Goal: Task Accomplishment & Management: Manage account settings

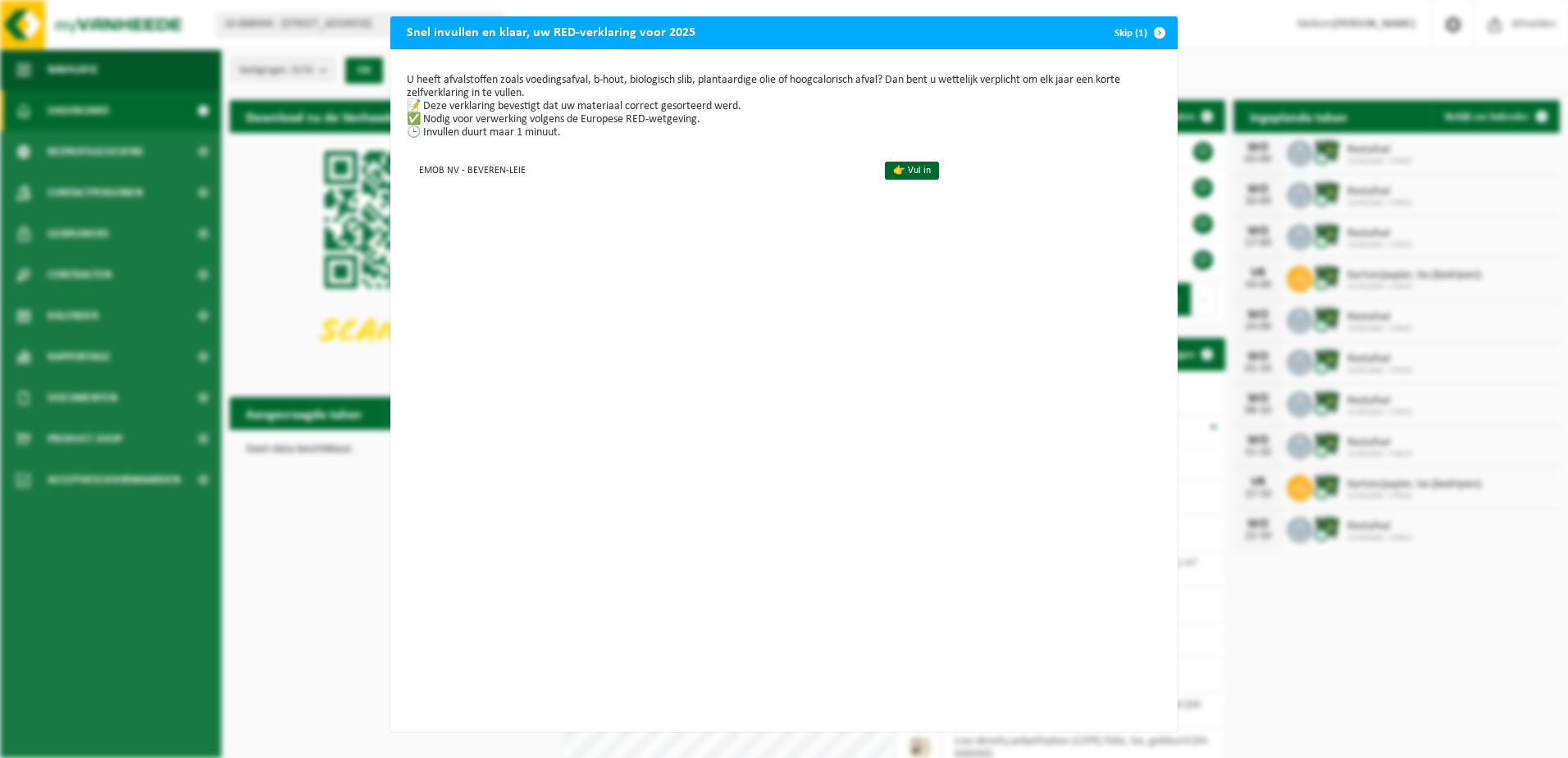
click at [1145, 31] on span "button" at bounding box center [1159, 33] width 33 height 33
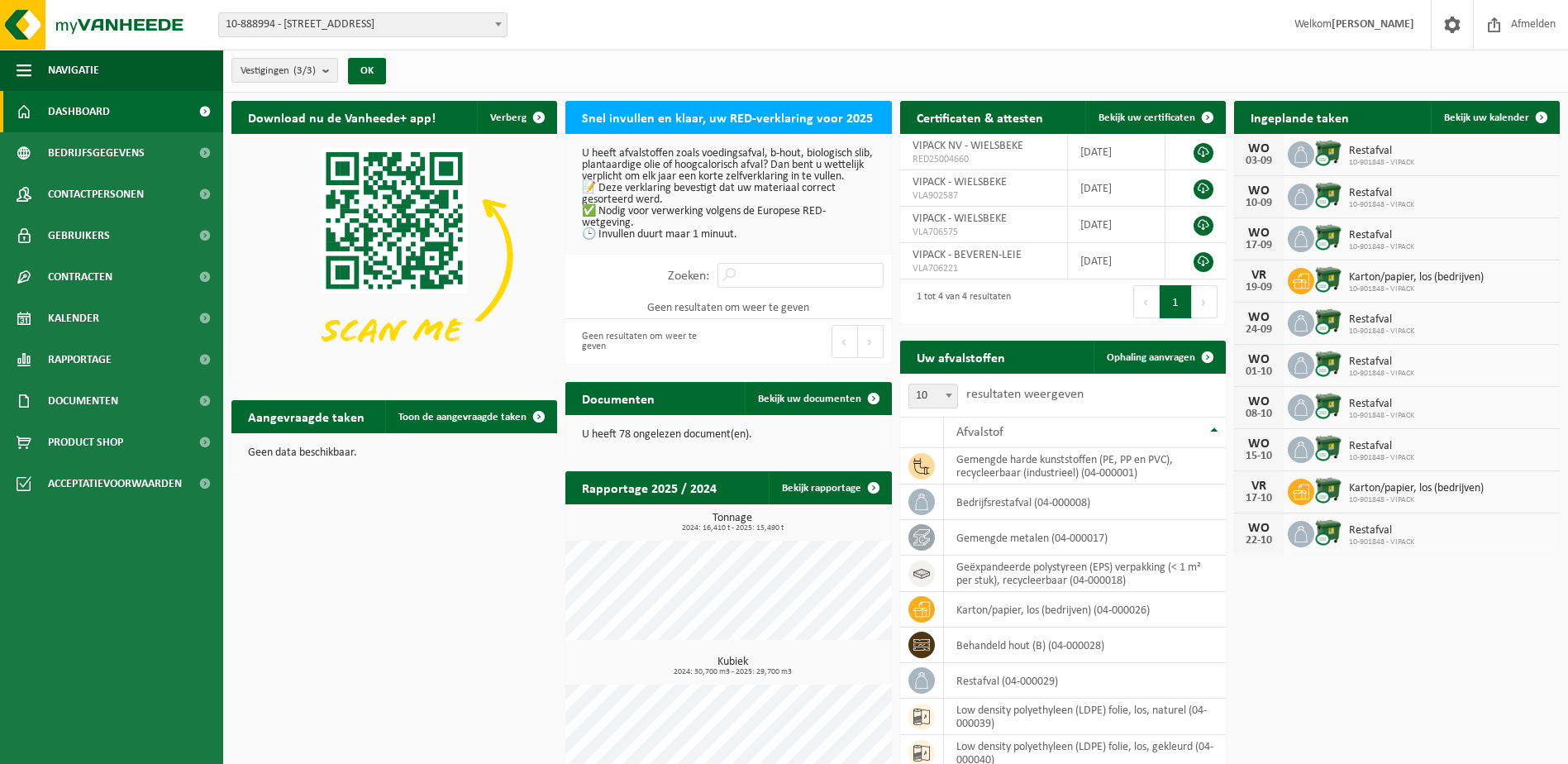
click at [349, 28] on span "10-888994 - [STREET_ADDRESS]" at bounding box center [363, 25] width 288 height 23
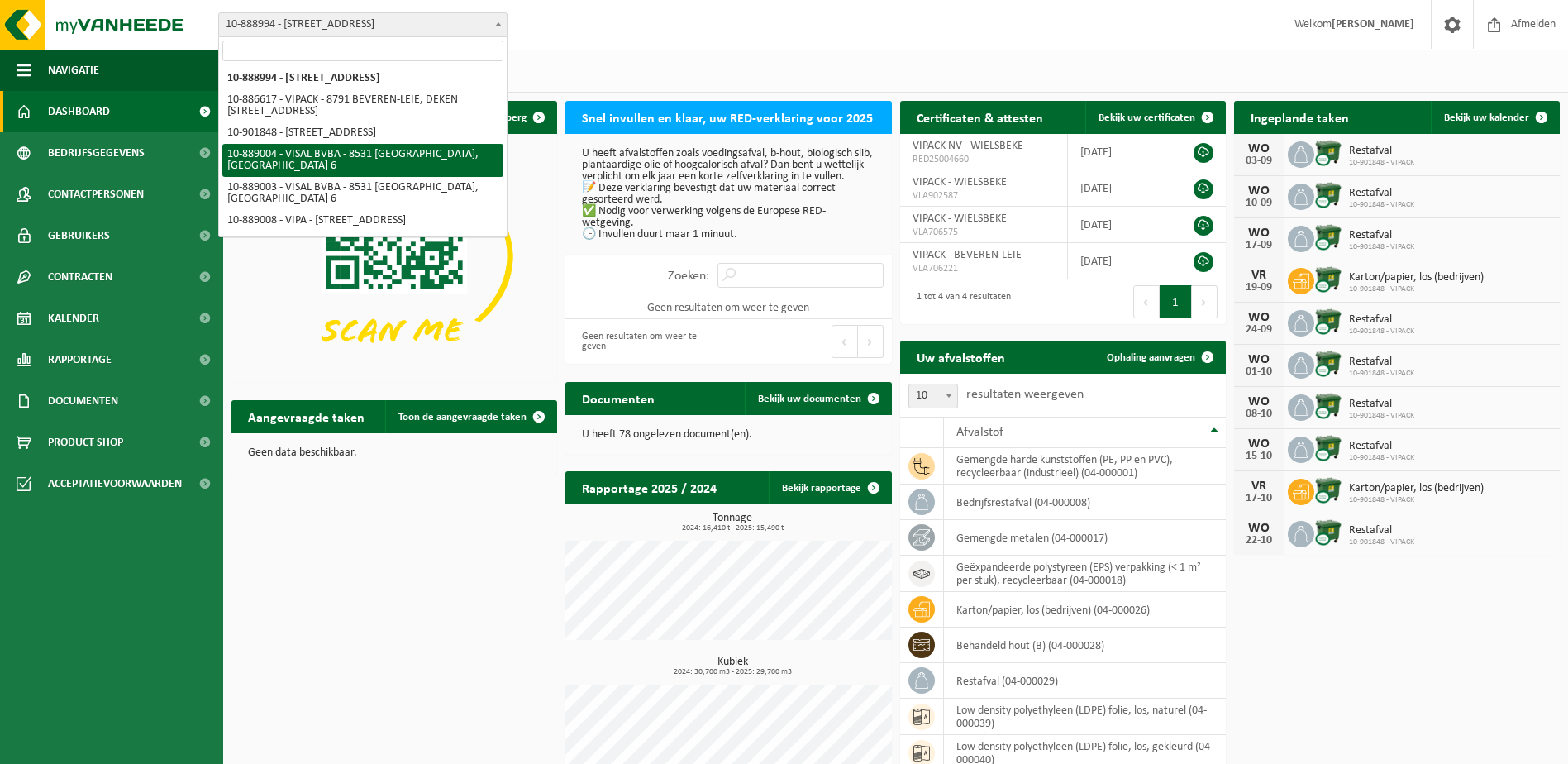
select select "113750"
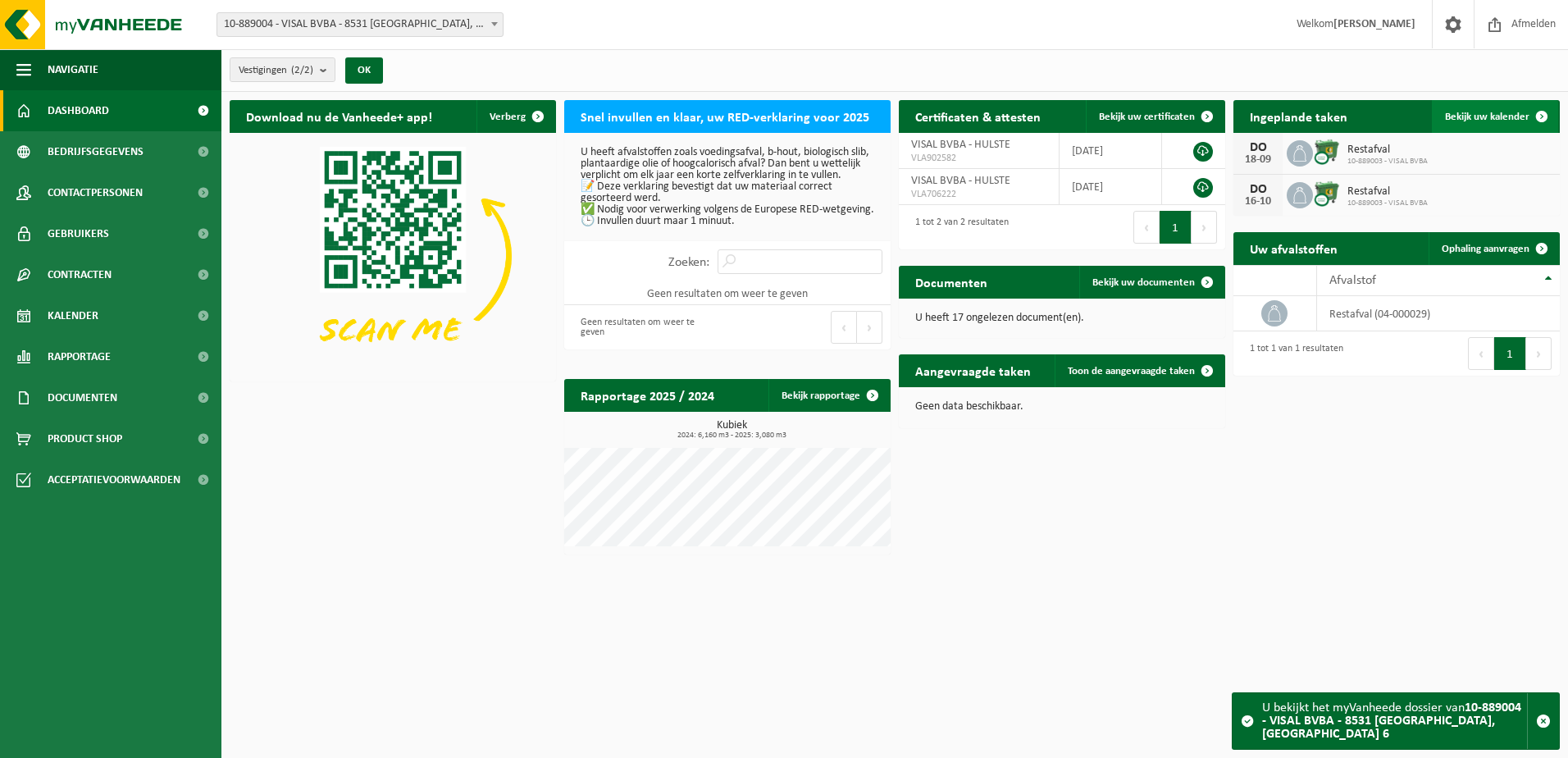
click at [1503, 112] on span "Bekijk uw kalender" at bounding box center [1487, 117] width 85 height 10
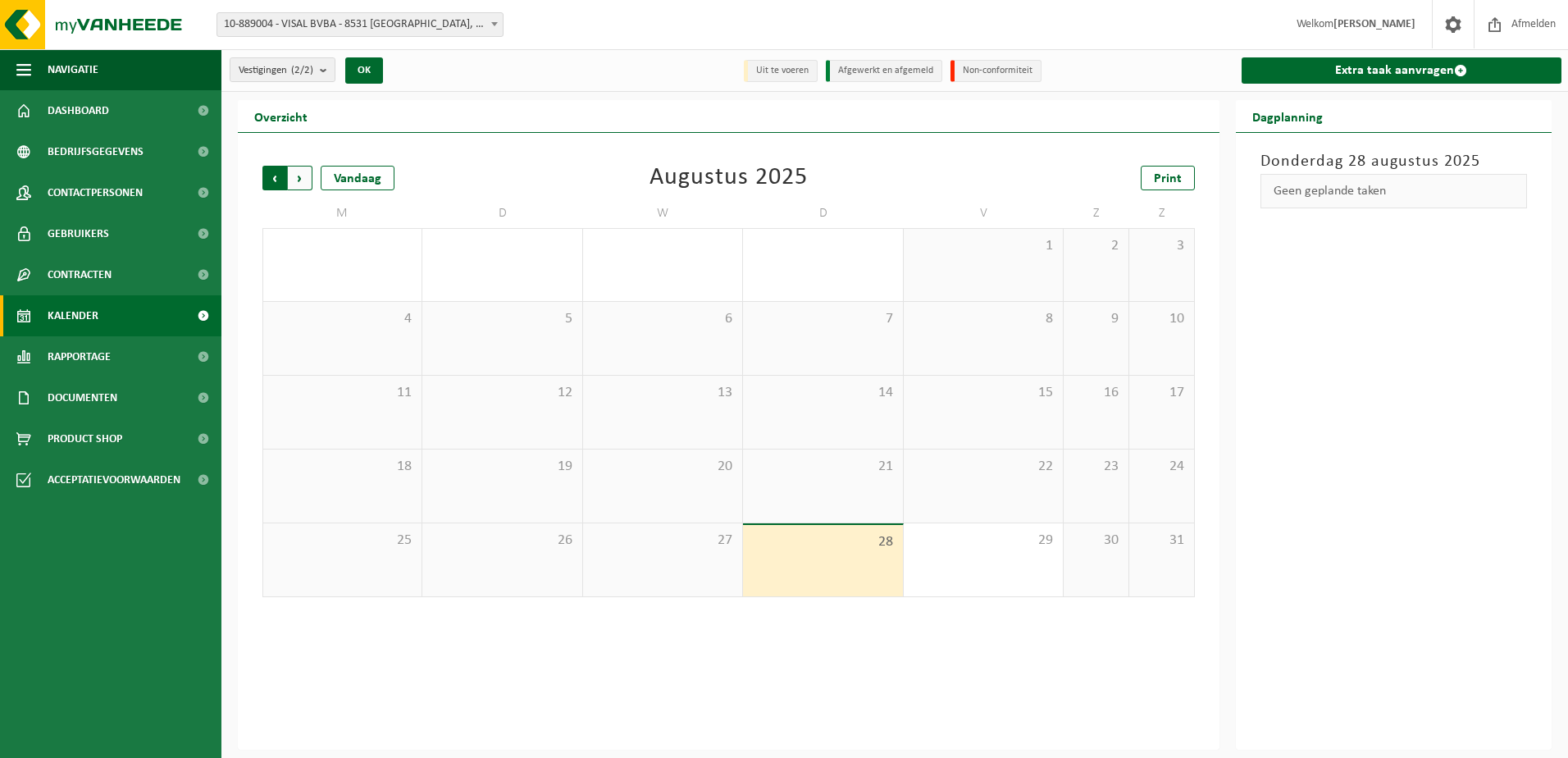
click at [301, 177] on span "Volgende" at bounding box center [300, 178] width 24 height 24
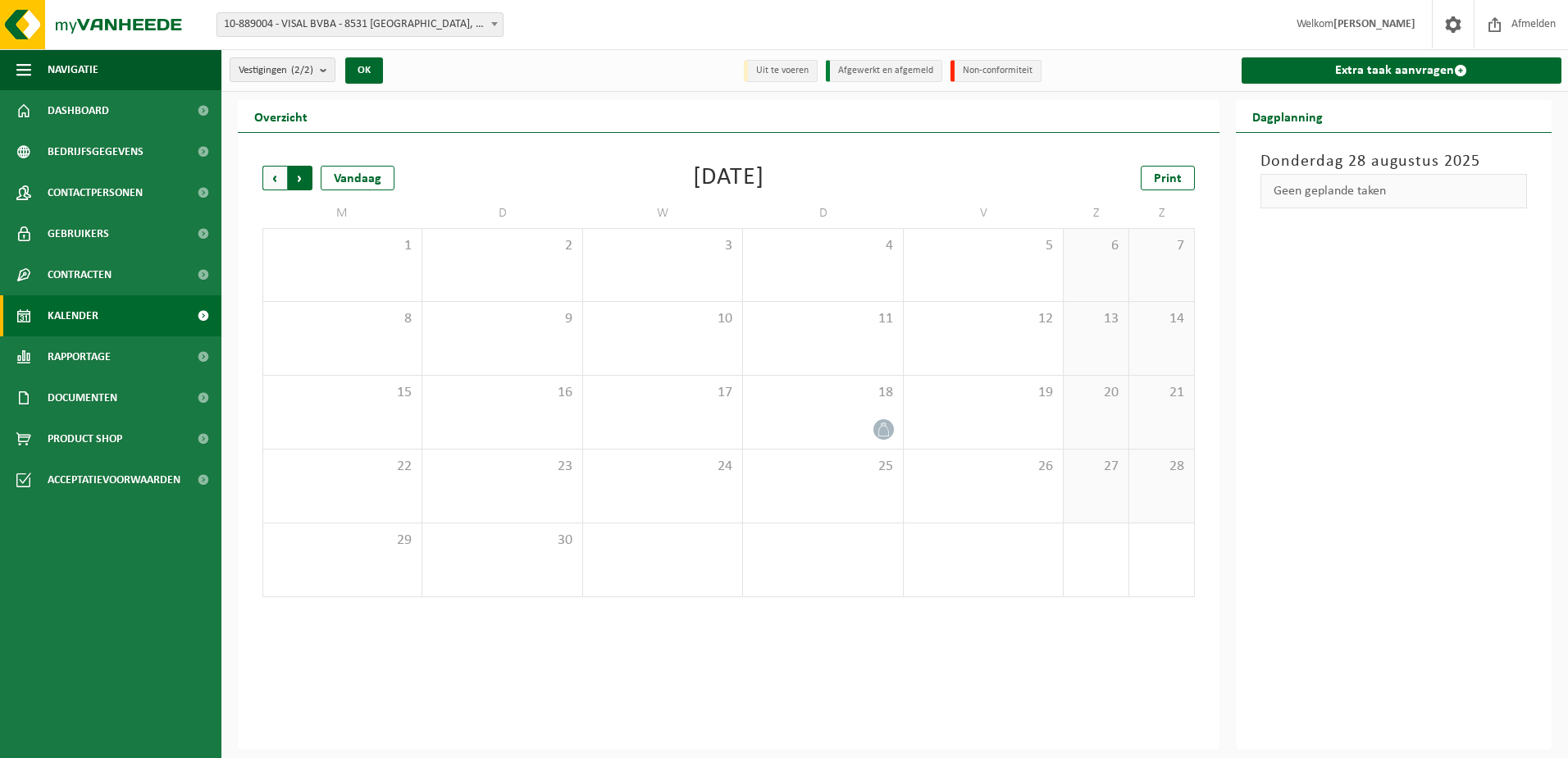
click at [280, 176] on span "Vorige" at bounding box center [275, 178] width 24 height 24
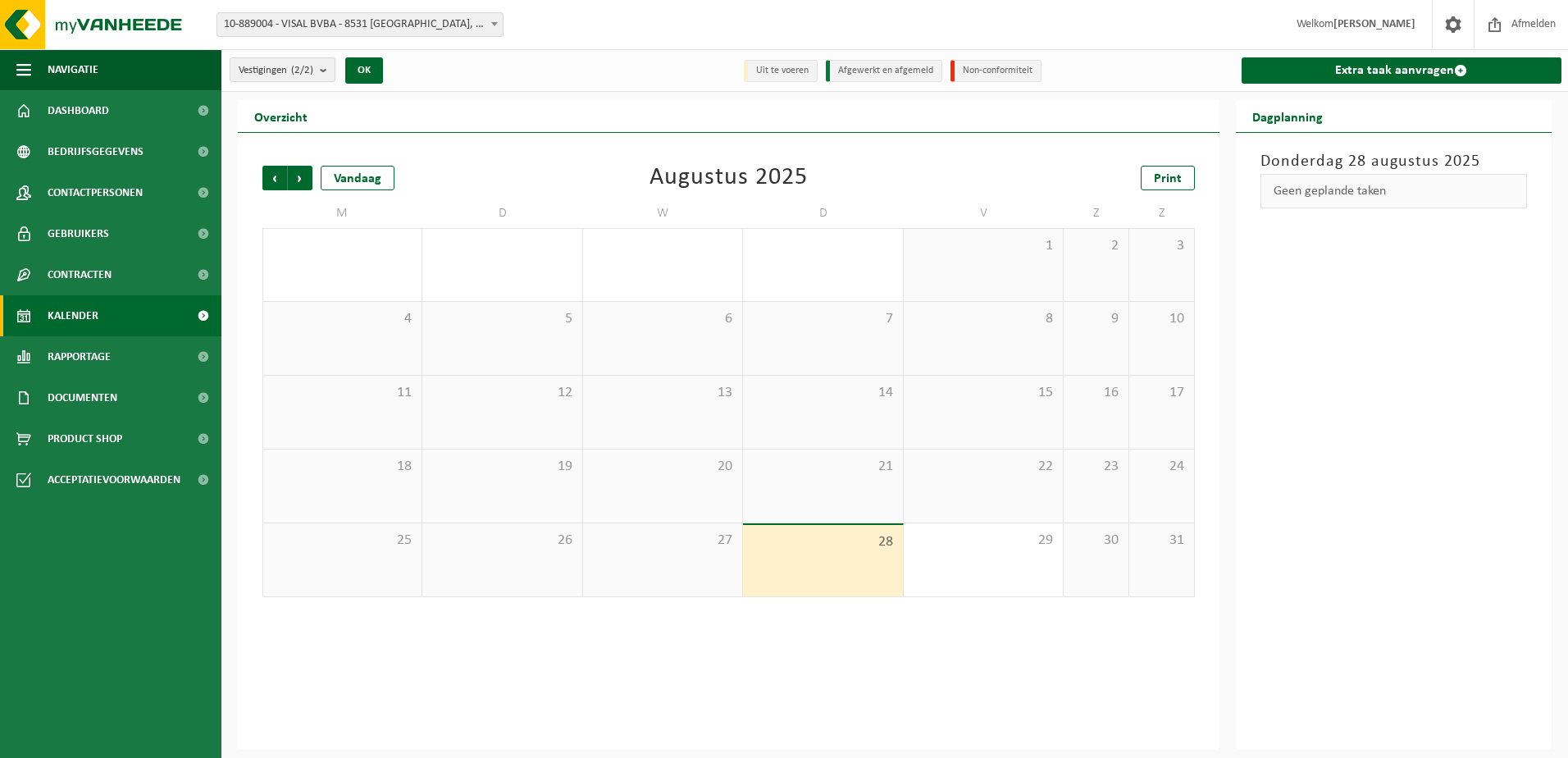
click at [880, 653] on div "Vorige Volgende Vandaag Augustus 2025 Print M D W D V Z Z 28 29 30 31 1 2 3 4 5…" at bounding box center [728, 441] width 981 height 617
click at [301, 176] on span "Volgende" at bounding box center [300, 178] width 24 height 24
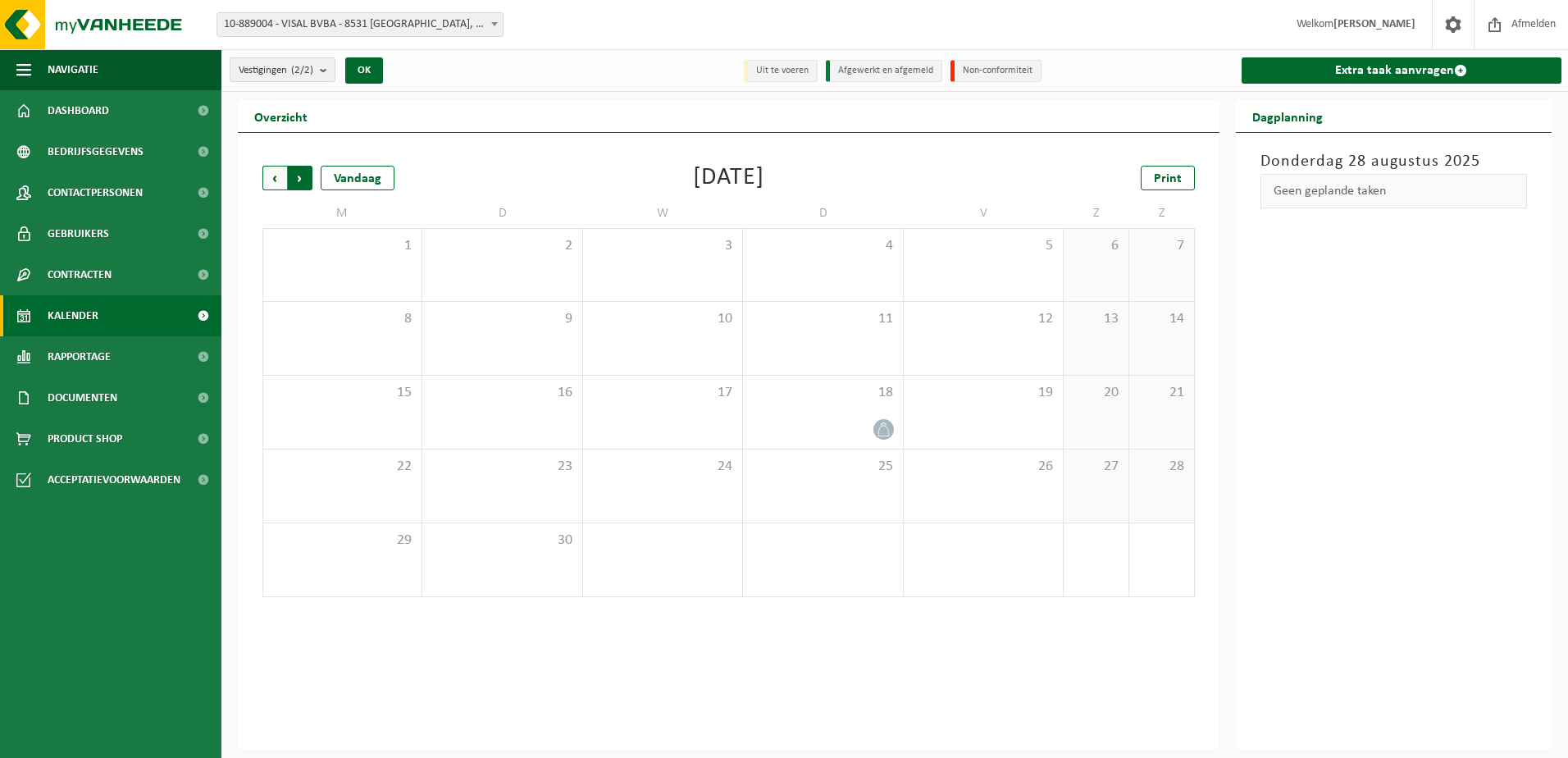
click at [274, 175] on span "Vorige" at bounding box center [275, 178] width 24 height 24
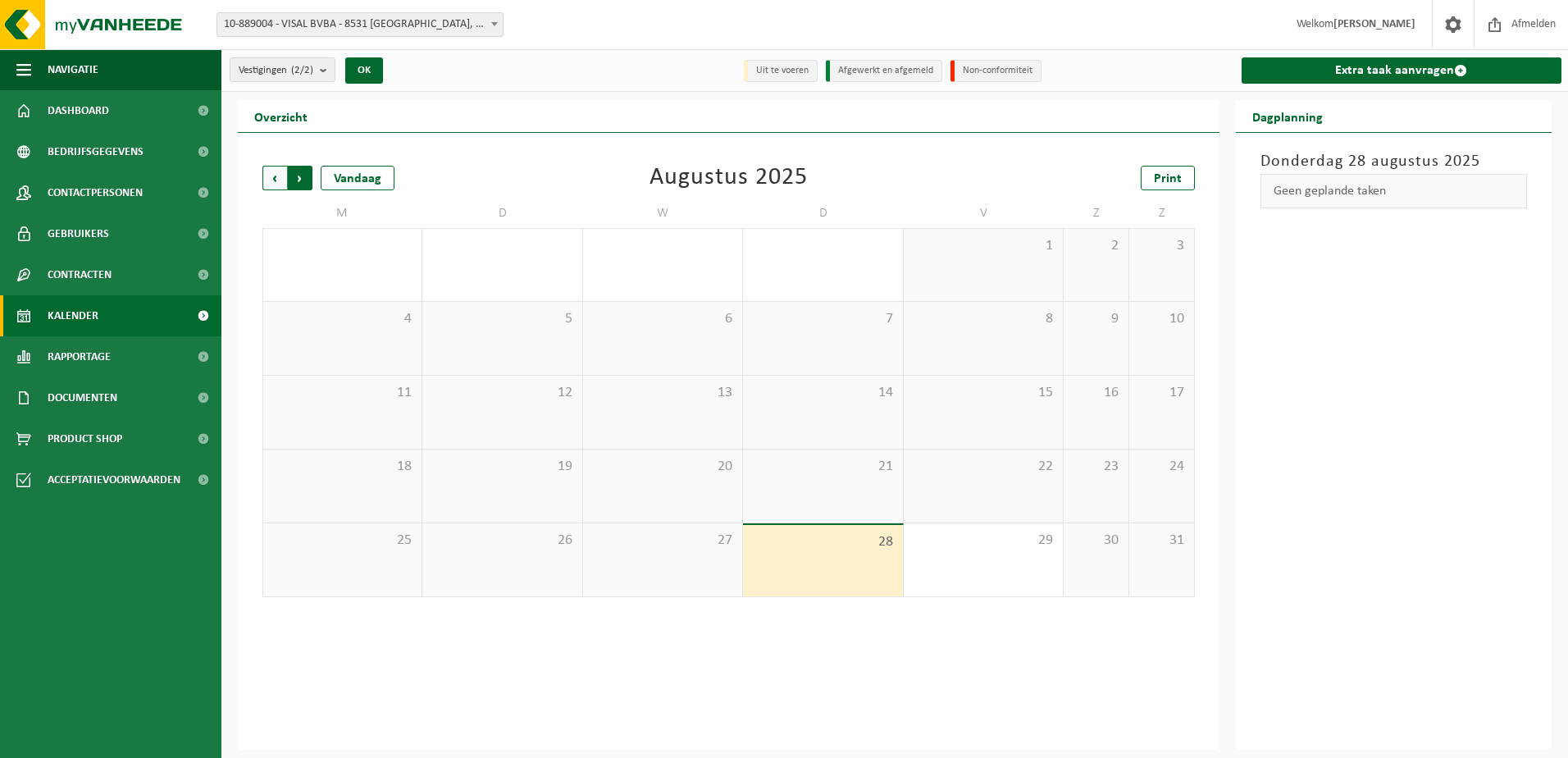
click at [276, 182] on span "Vorige" at bounding box center [275, 178] width 24 height 24
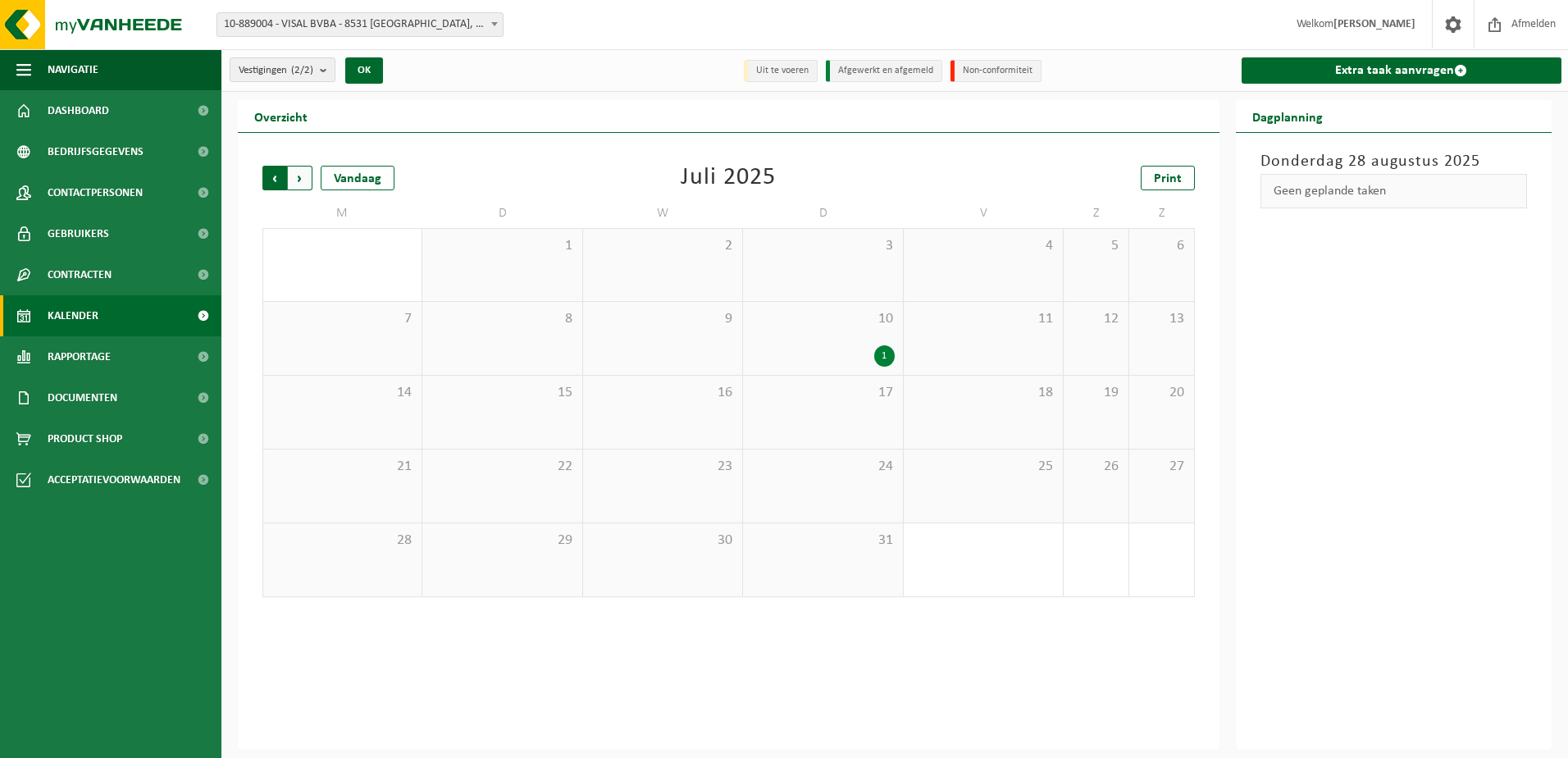
click at [305, 182] on span "Volgende" at bounding box center [300, 178] width 24 height 24
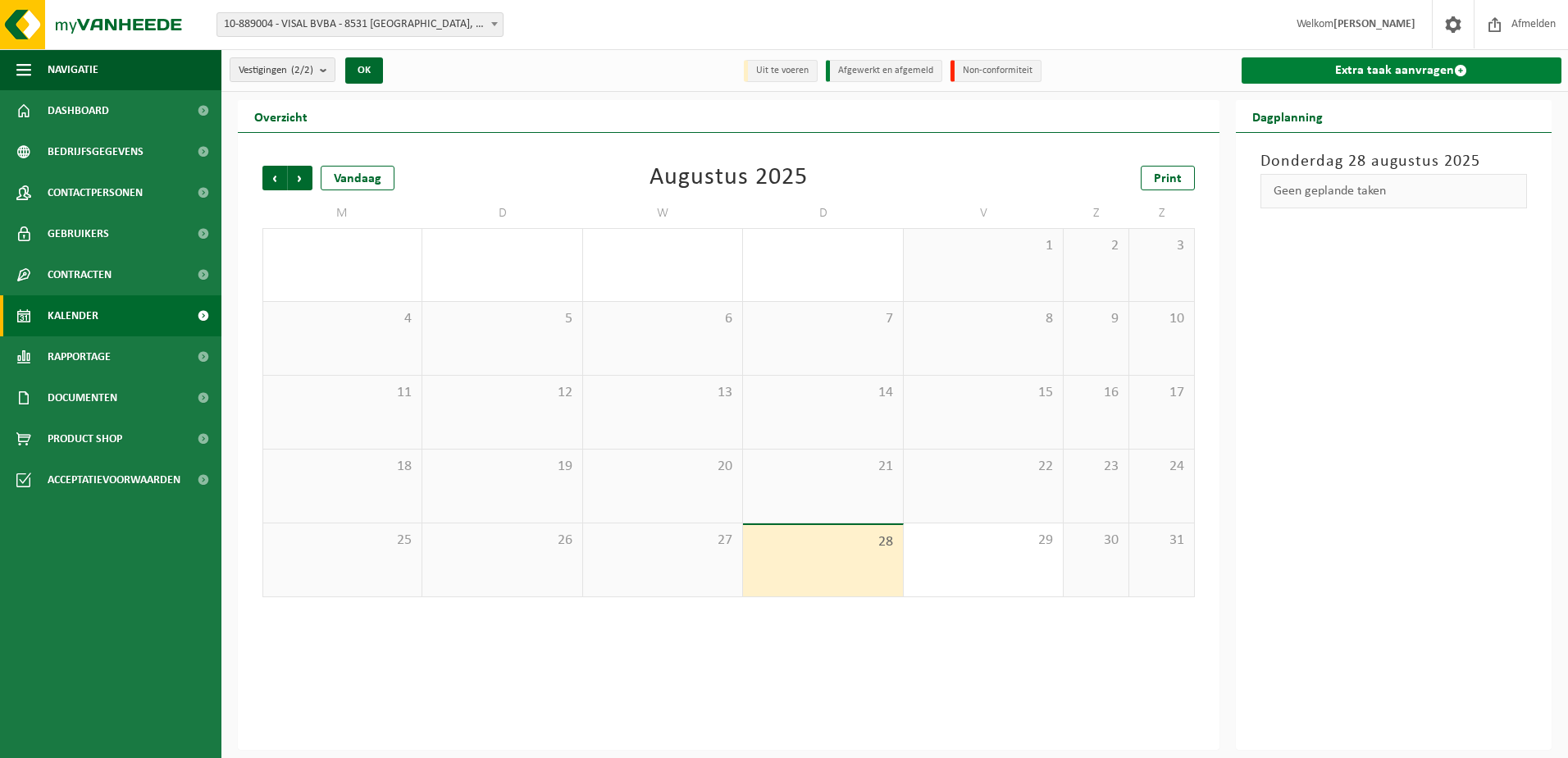
click at [1396, 70] on link "Extra taak aanvragen" at bounding box center [1401, 71] width 320 height 26
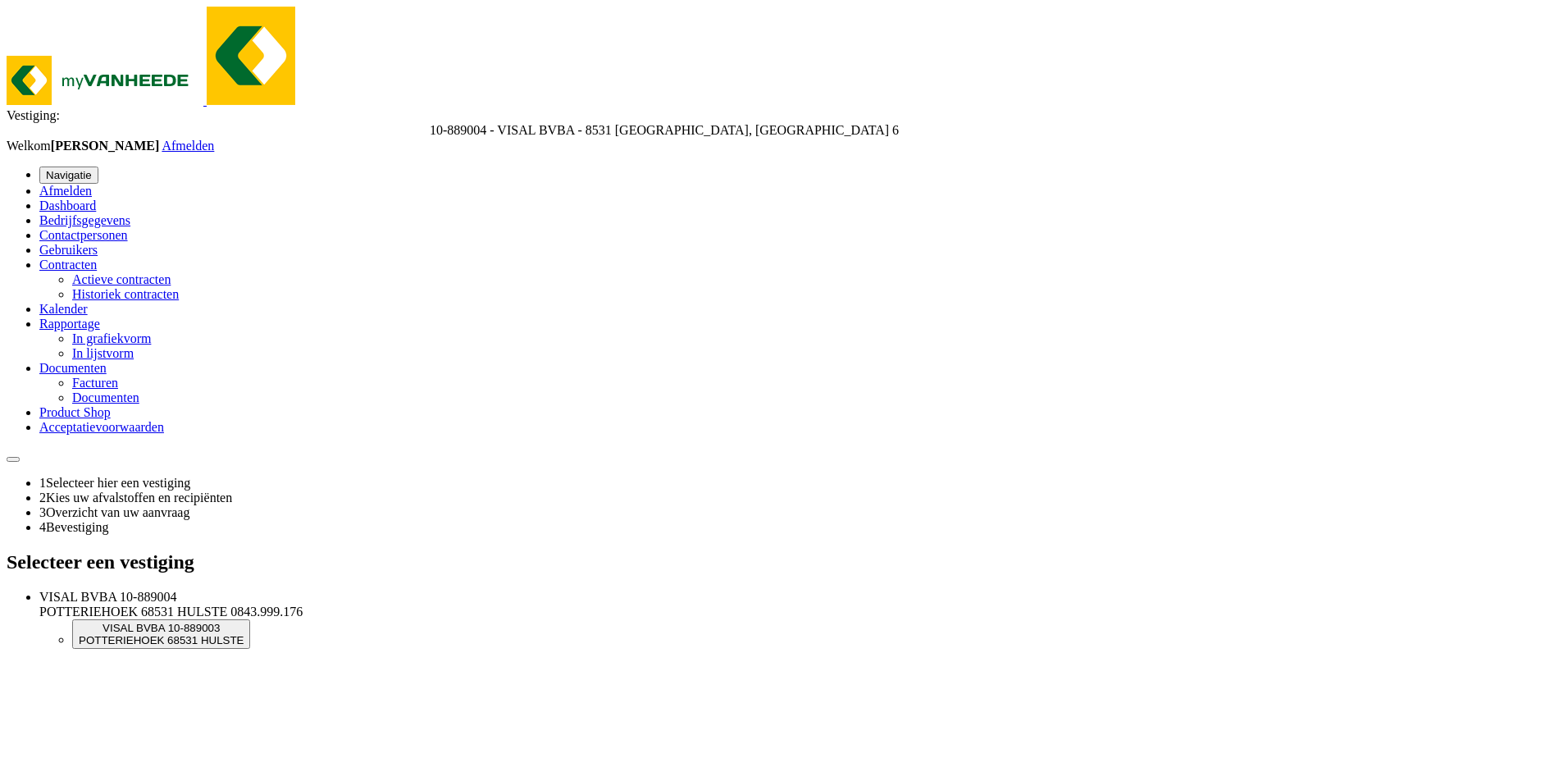
click at [174, 634] on span "POTTERIEHOEK 6" at bounding box center [126, 640] width 95 height 12
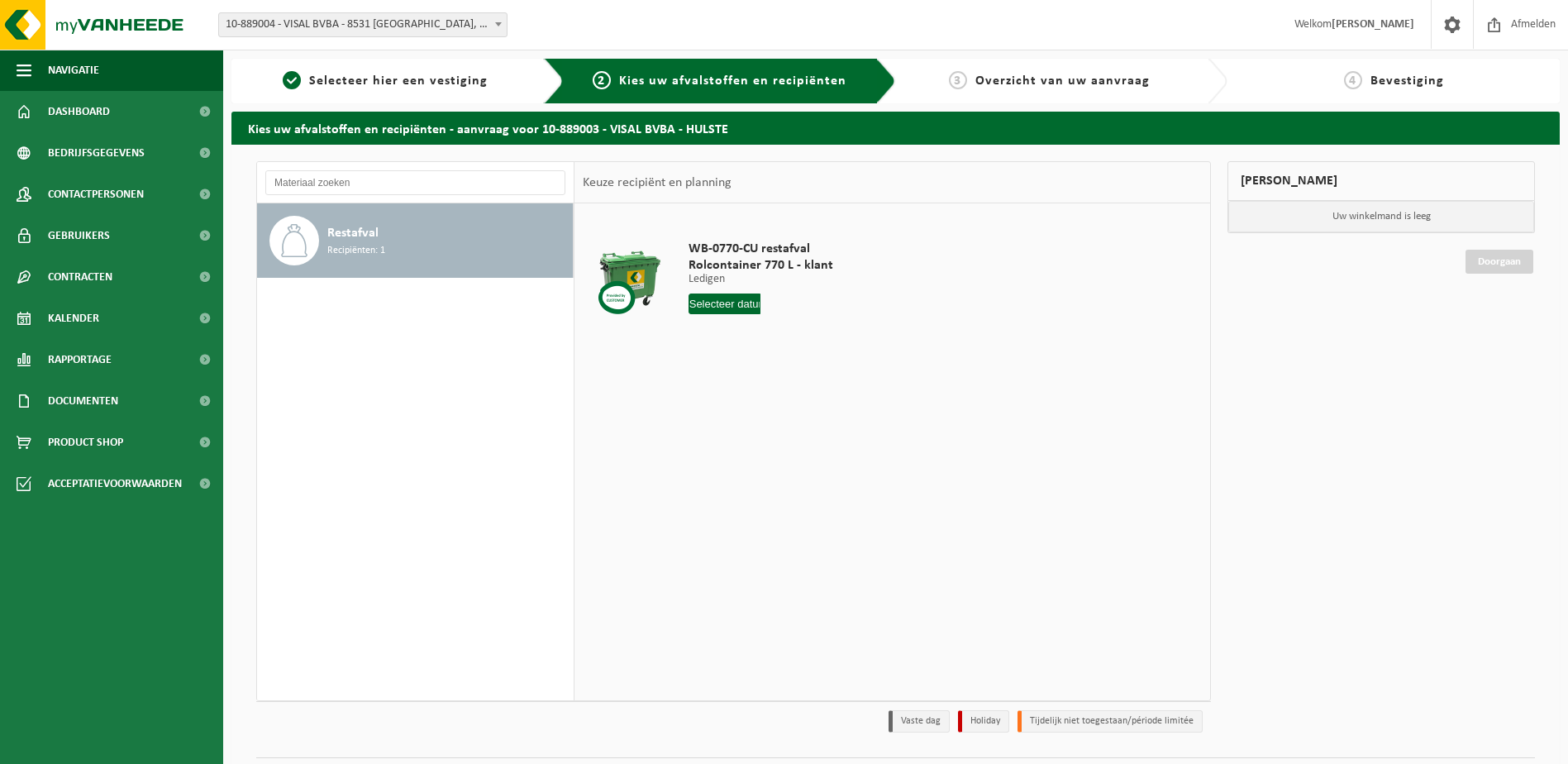
click at [746, 303] on input "text" at bounding box center [725, 303] width 73 height 20
click at [878, 339] on icon at bounding box center [876, 342] width 26 height 26
click at [790, 389] on div "4" at bounding box center [791, 398] width 29 height 26
type input "Van 2025-09-04"
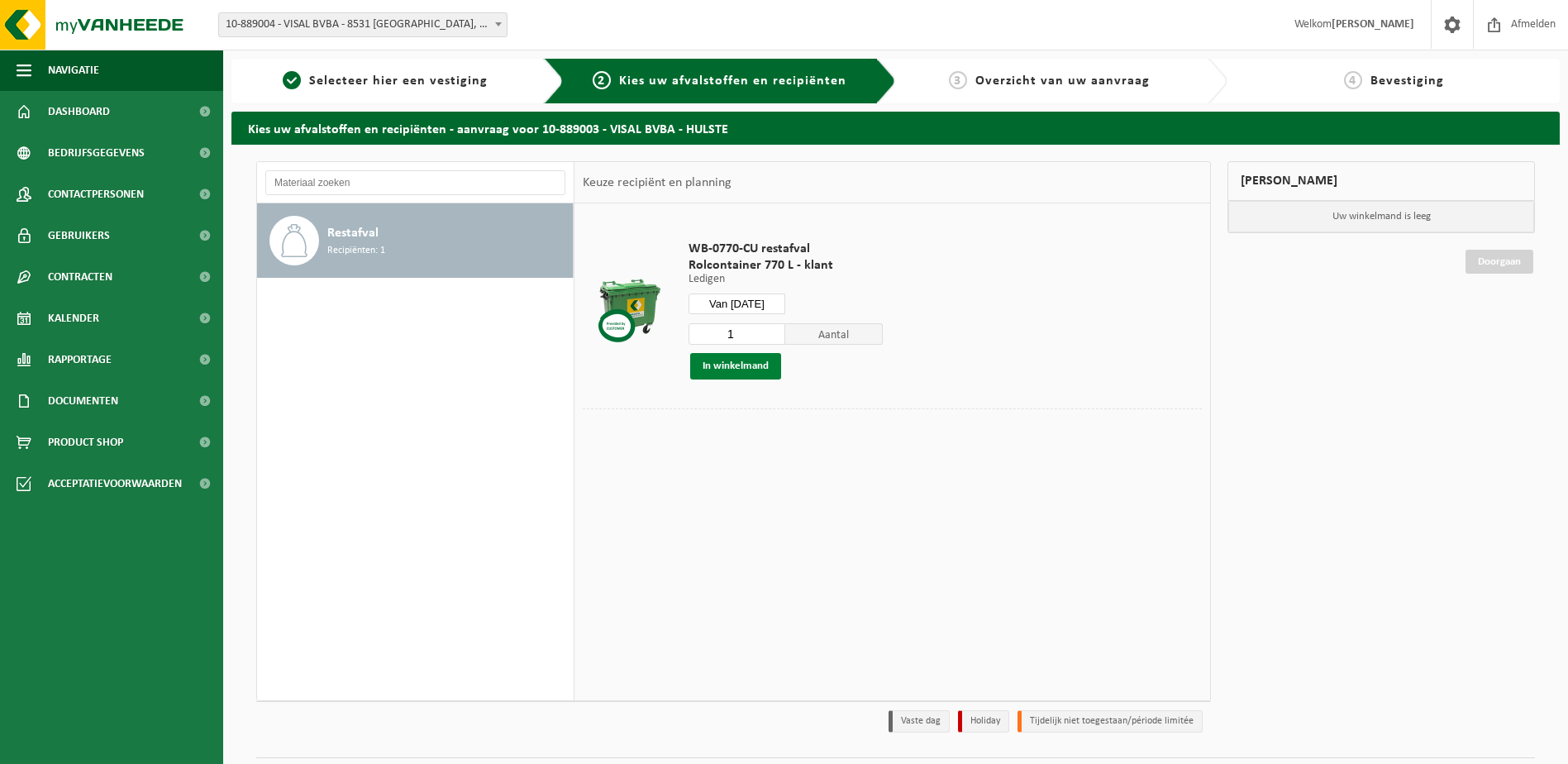
click at [733, 364] on button "In winkelmand" at bounding box center [735, 366] width 91 height 26
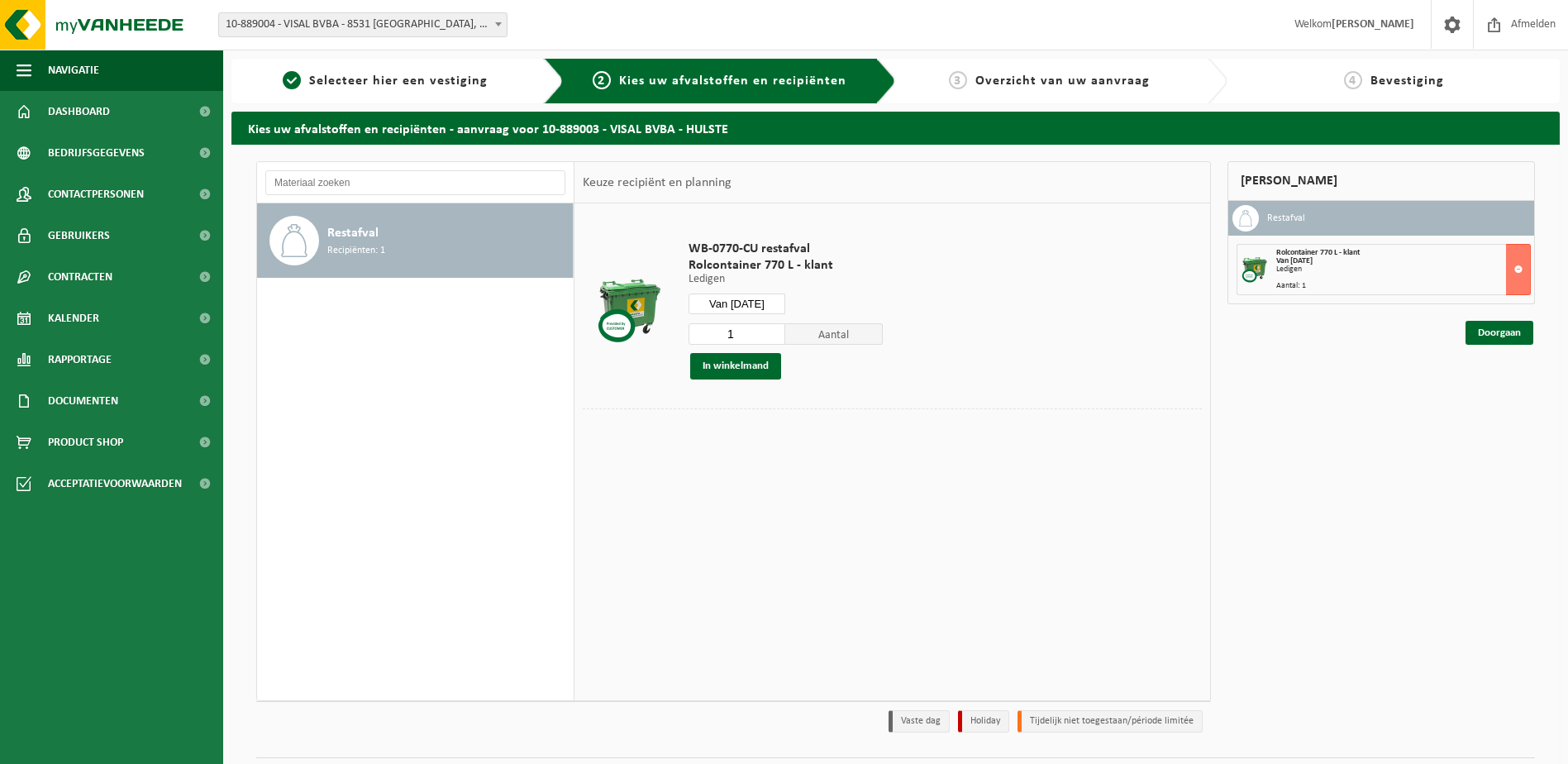
click at [1478, 265] on div "Ledigen" at bounding box center [1403, 268] width 254 height 8
click at [63, 114] on span "Dashboard" at bounding box center [78, 111] width 62 height 41
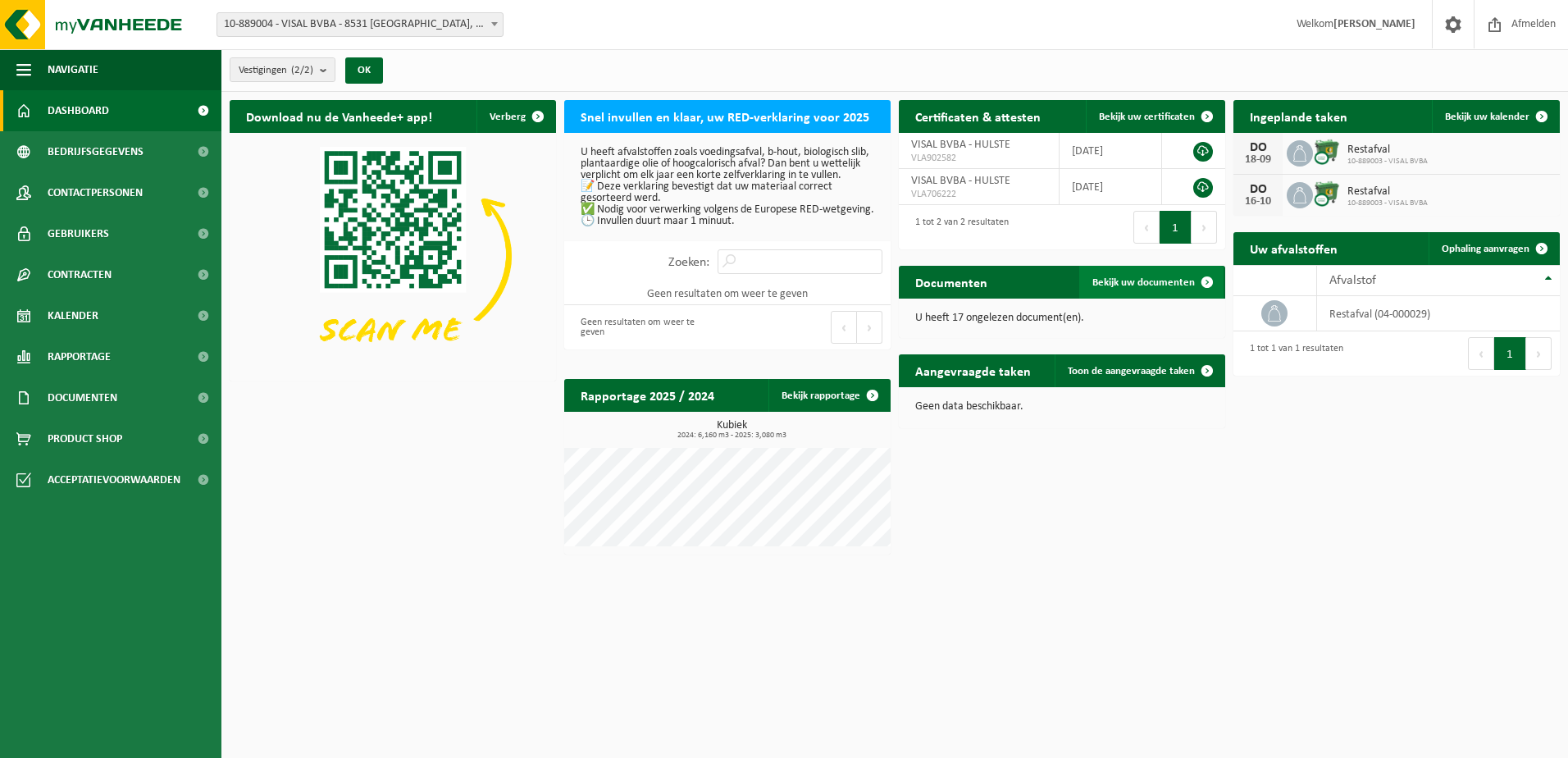
click at [1139, 279] on span "Bekijk uw documenten" at bounding box center [1143, 282] width 102 height 10
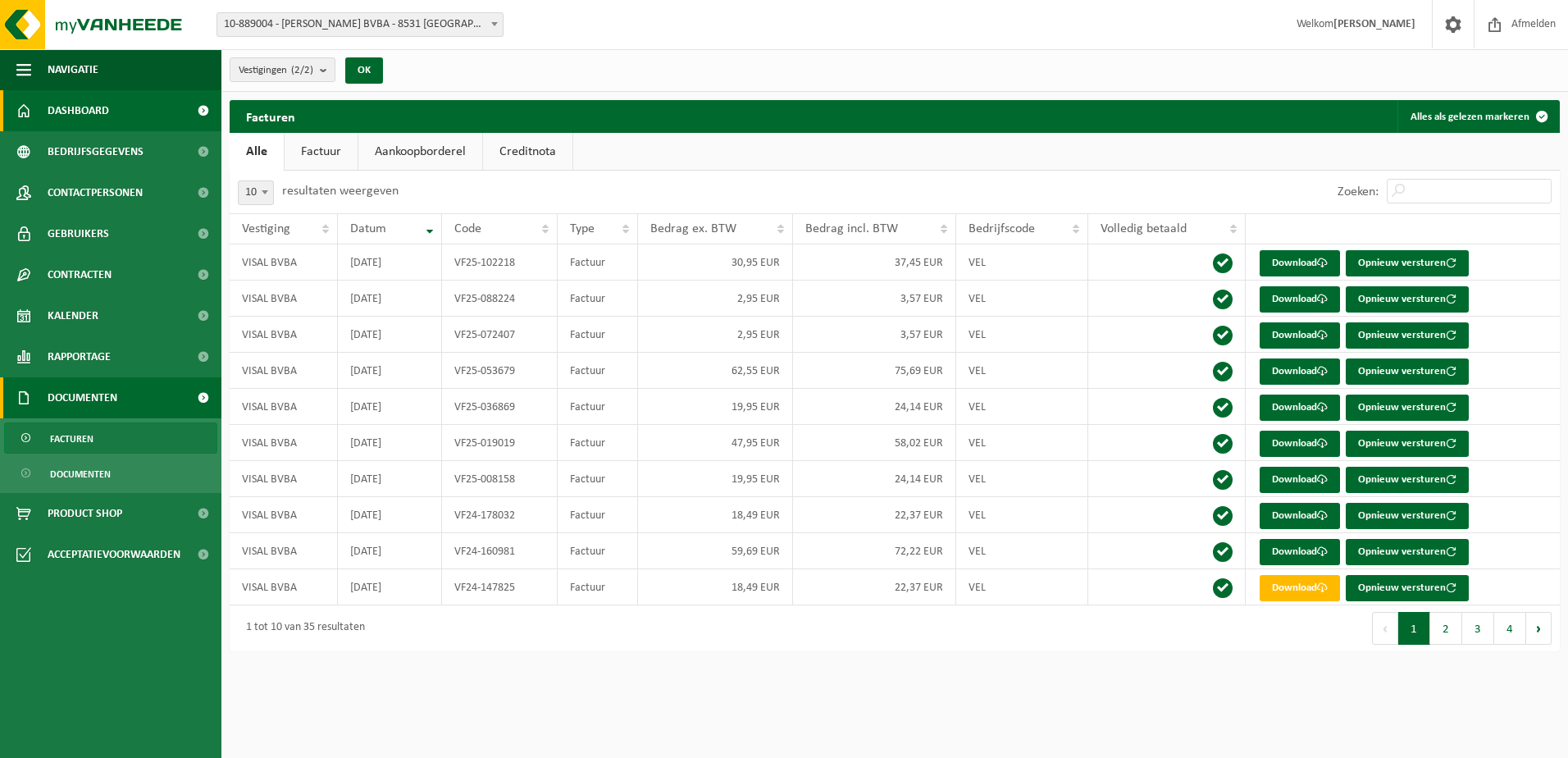
click at [99, 108] on span "Dashboard" at bounding box center [78, 110] width 61 height 41
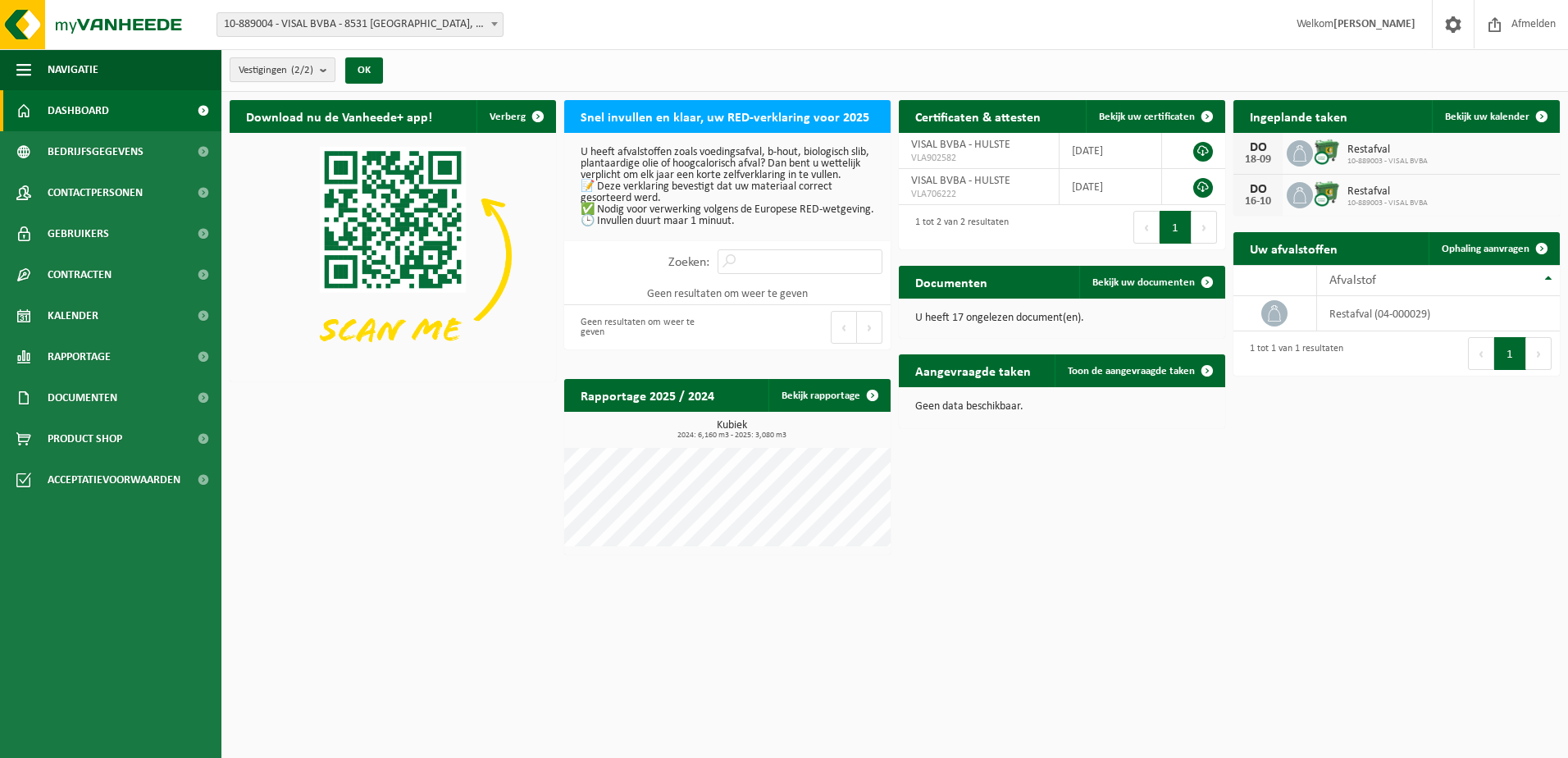
click at [301, 63] on span "Vestigingen (2/2)" at bounding box center [275, 71] width 74 height 24
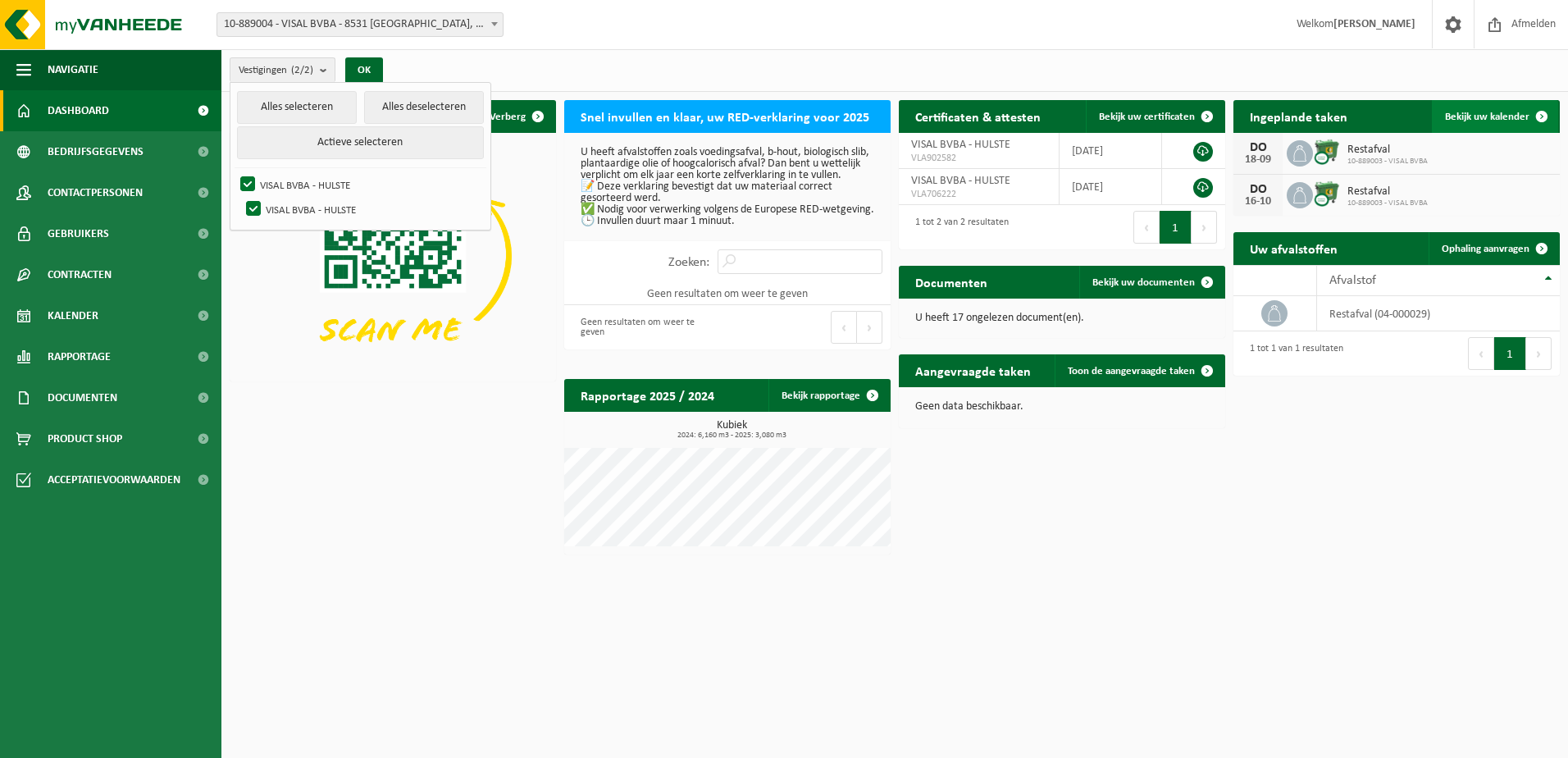
click at [1487, 120] on span "Bekijk uw kalender" at bounding box center [1487, 117] width 85 height 10
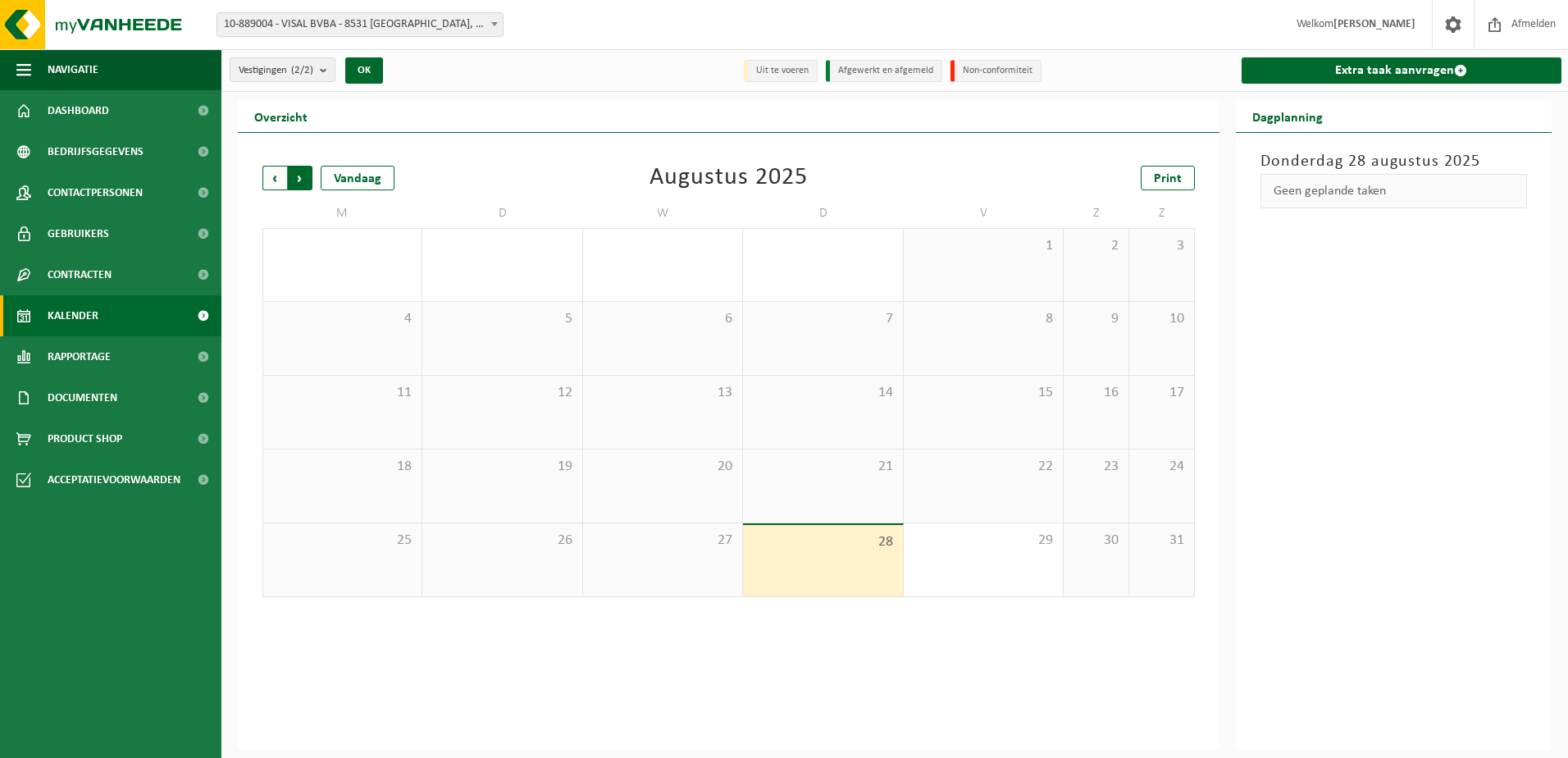
click at [279, 181] on span "Vorige" at bounding box center [275, 178] width 24 height 24
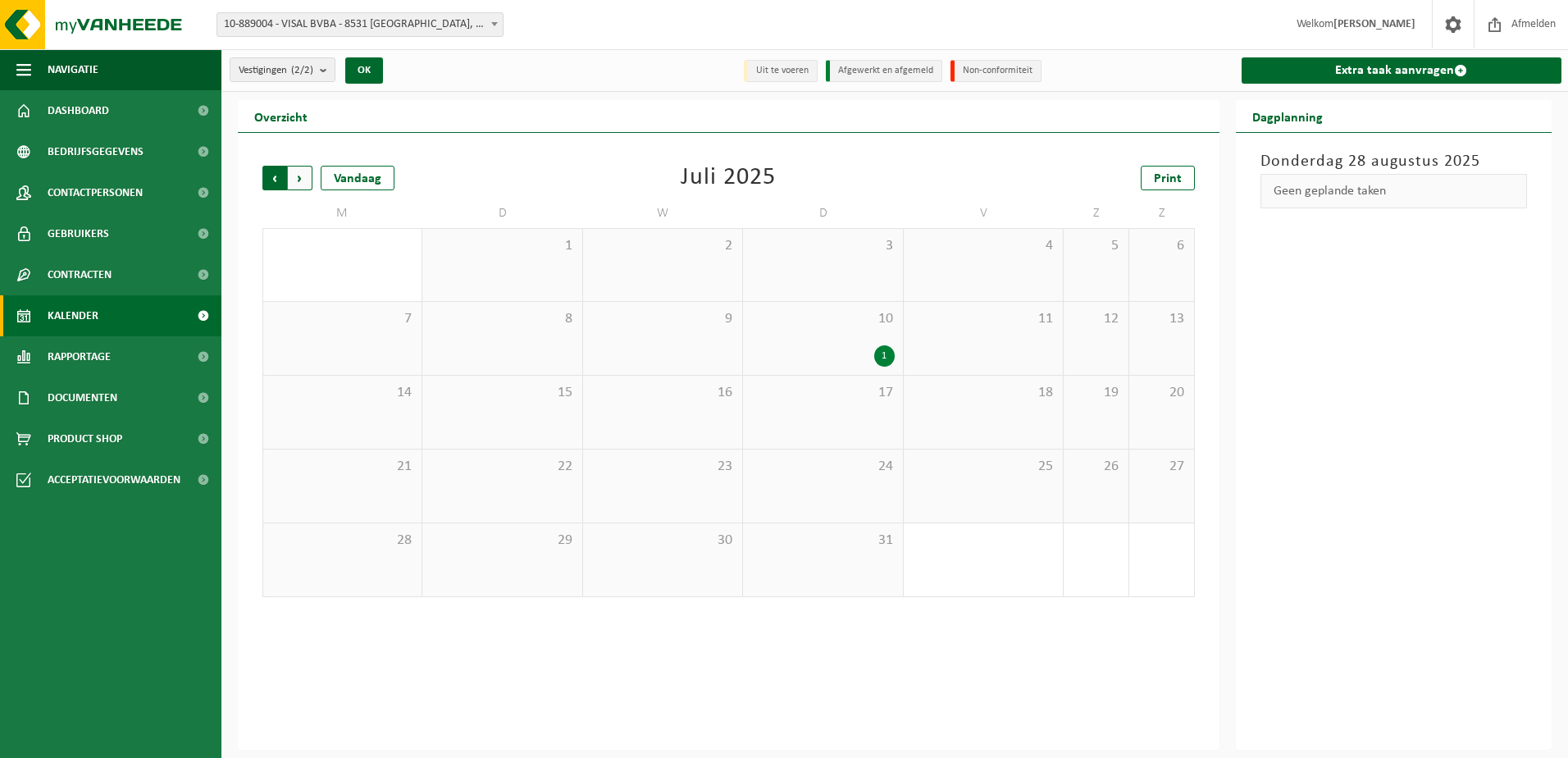
click at [302, 182] on span "Volgende" at bounding box center [300, 178] width 24 height 24
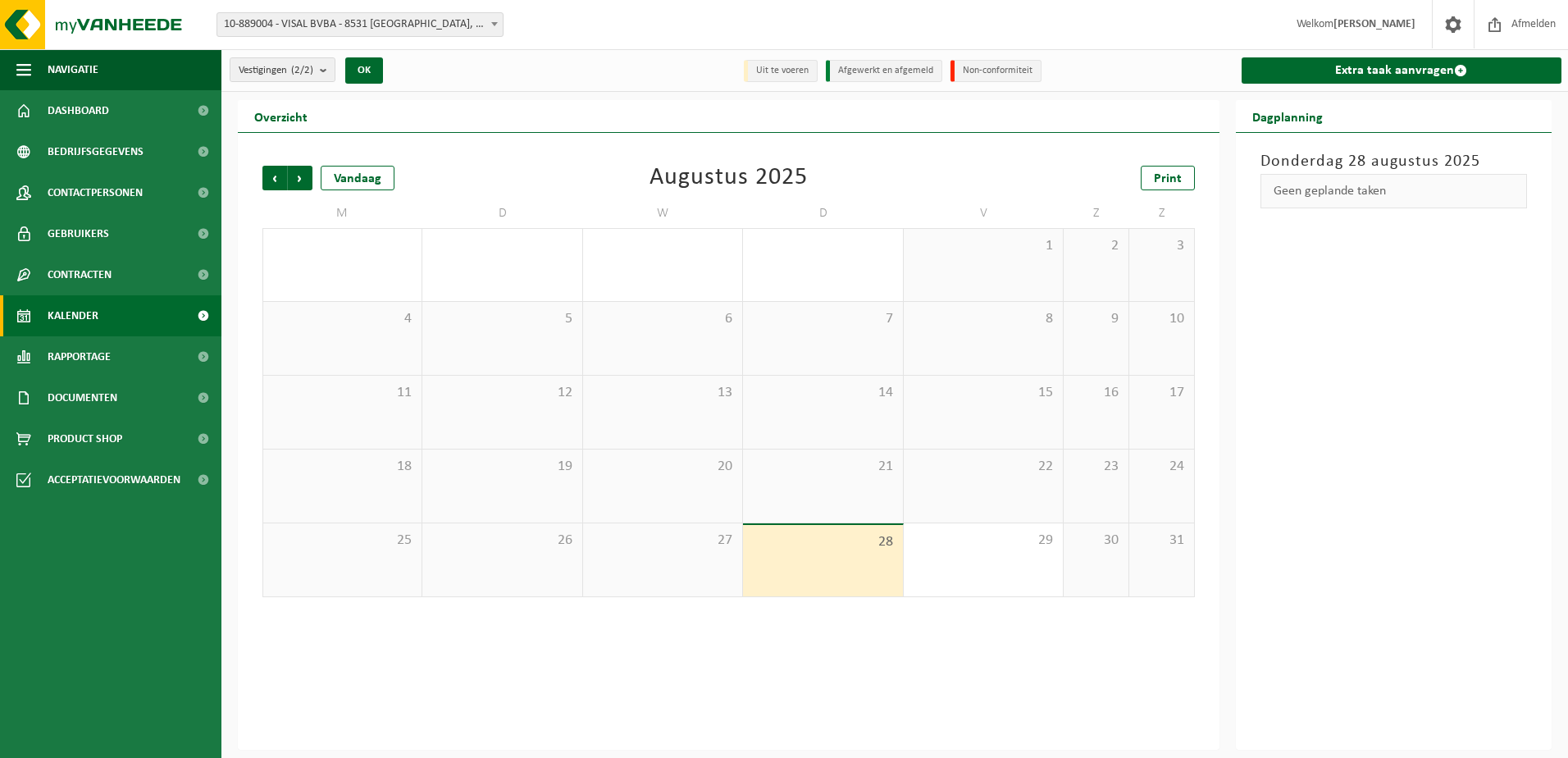
click at [302, 182] on span "Volgende" at bounding box center [300, 178] width 24 height 24
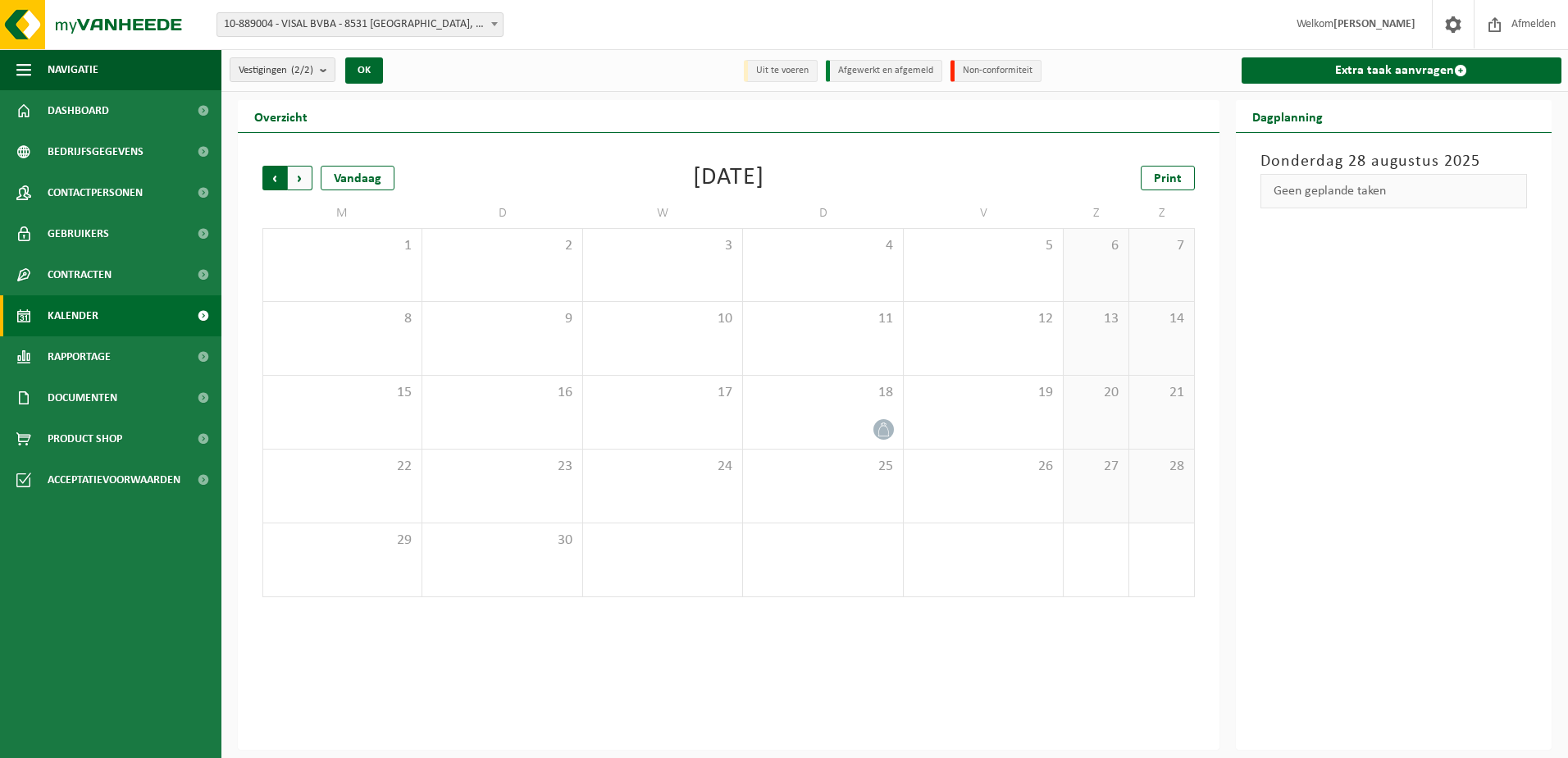
click at [301, 173] on span "Volgende" at bounding box center [300, 178] width 24 height 24
click at [266, 174] on span "Vorige" at bounding box center [275, 178] width 24 height 24
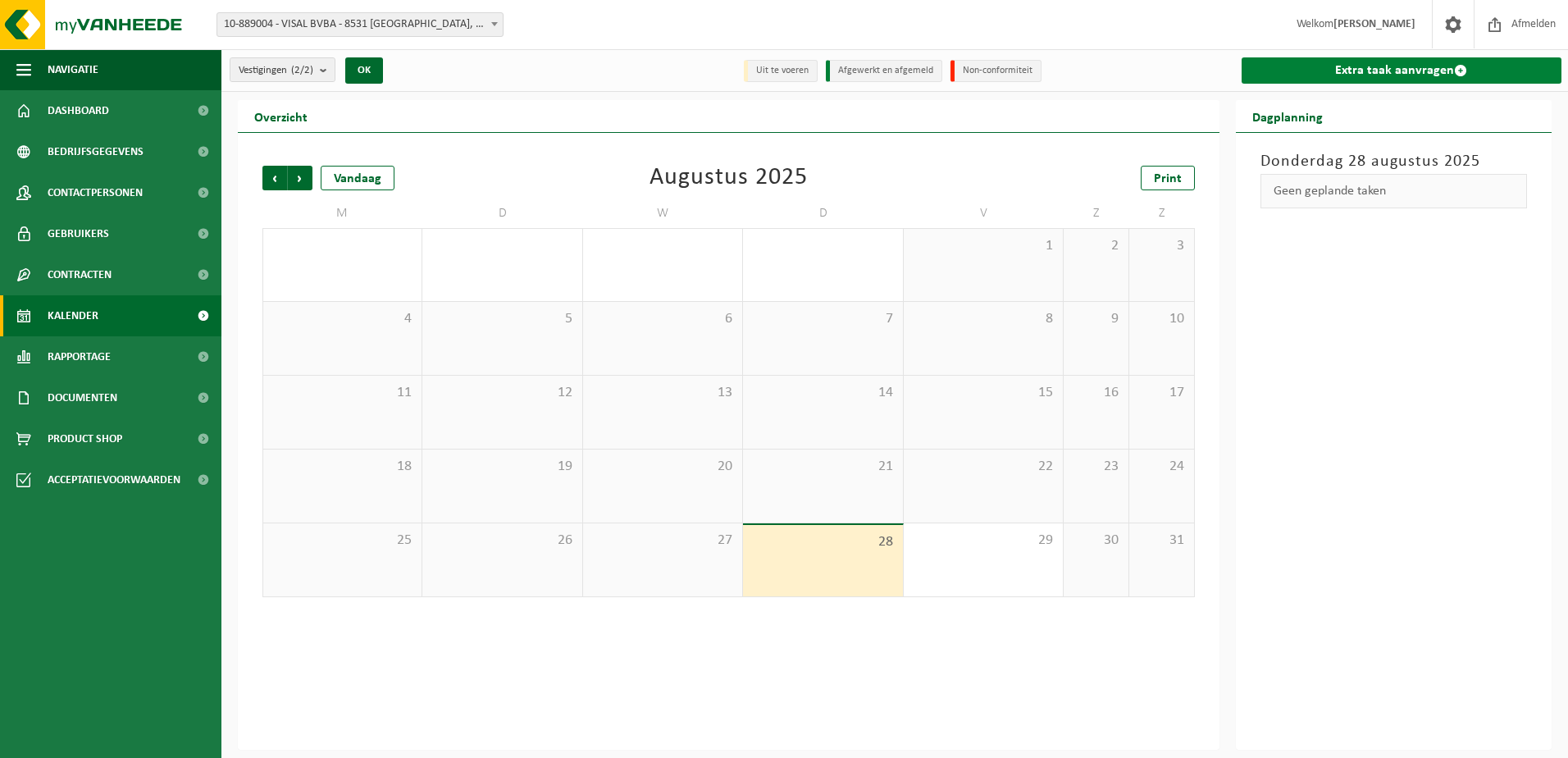
click at [1397, 74] on link "Extra taak aanvragen" at bounding box center [1401, 71] width 320 height 26
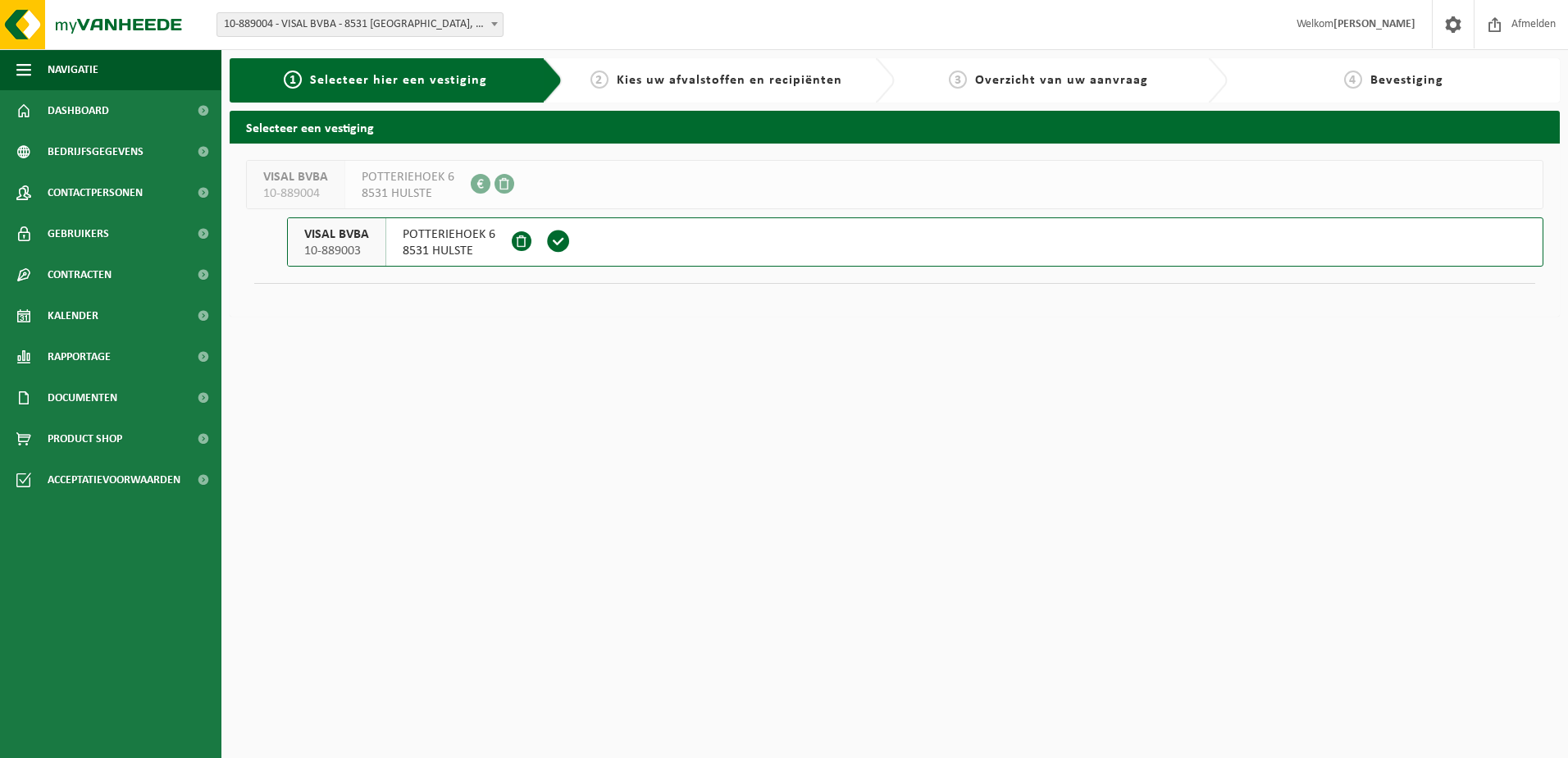
click at [460, 222] on div "POTTERIEHOEK 6 8531 HULSTE" at bounding box center [449, 242] width 126 height 47
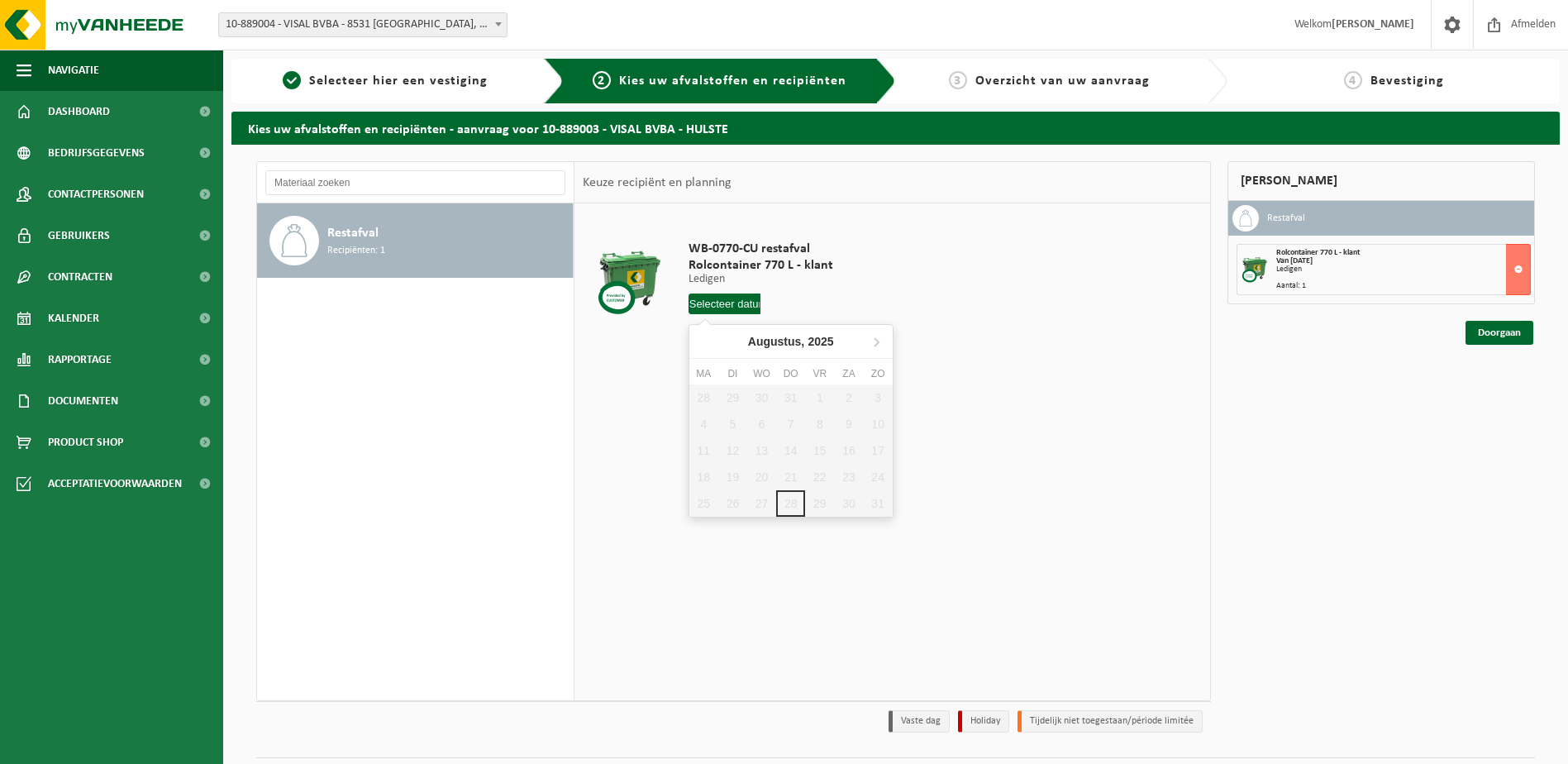
click at [702, 304] on input "text" at bounding box center [725, 303] width 73 height 20
click at [880, 344] on icon at bounding box center [876, 342] width 26 height 26
click at [781, 397] on div "4" at bounding box center [791, 398] width 29 height 26
type input "Van 2025-09-04"
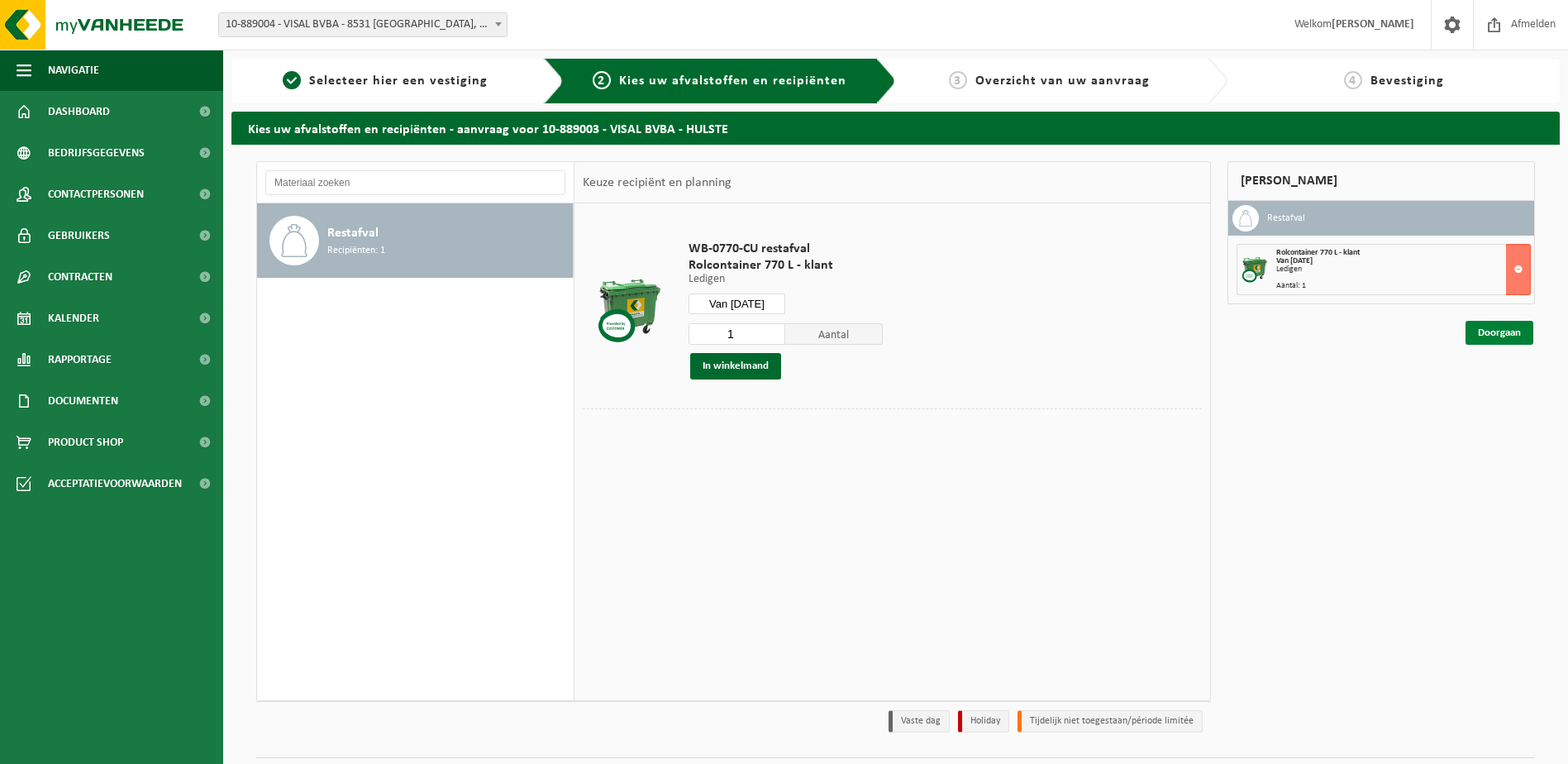
click at [1493, 329] on link "Doorgaan" at bounding box center [1499, 332] width 68 height 24
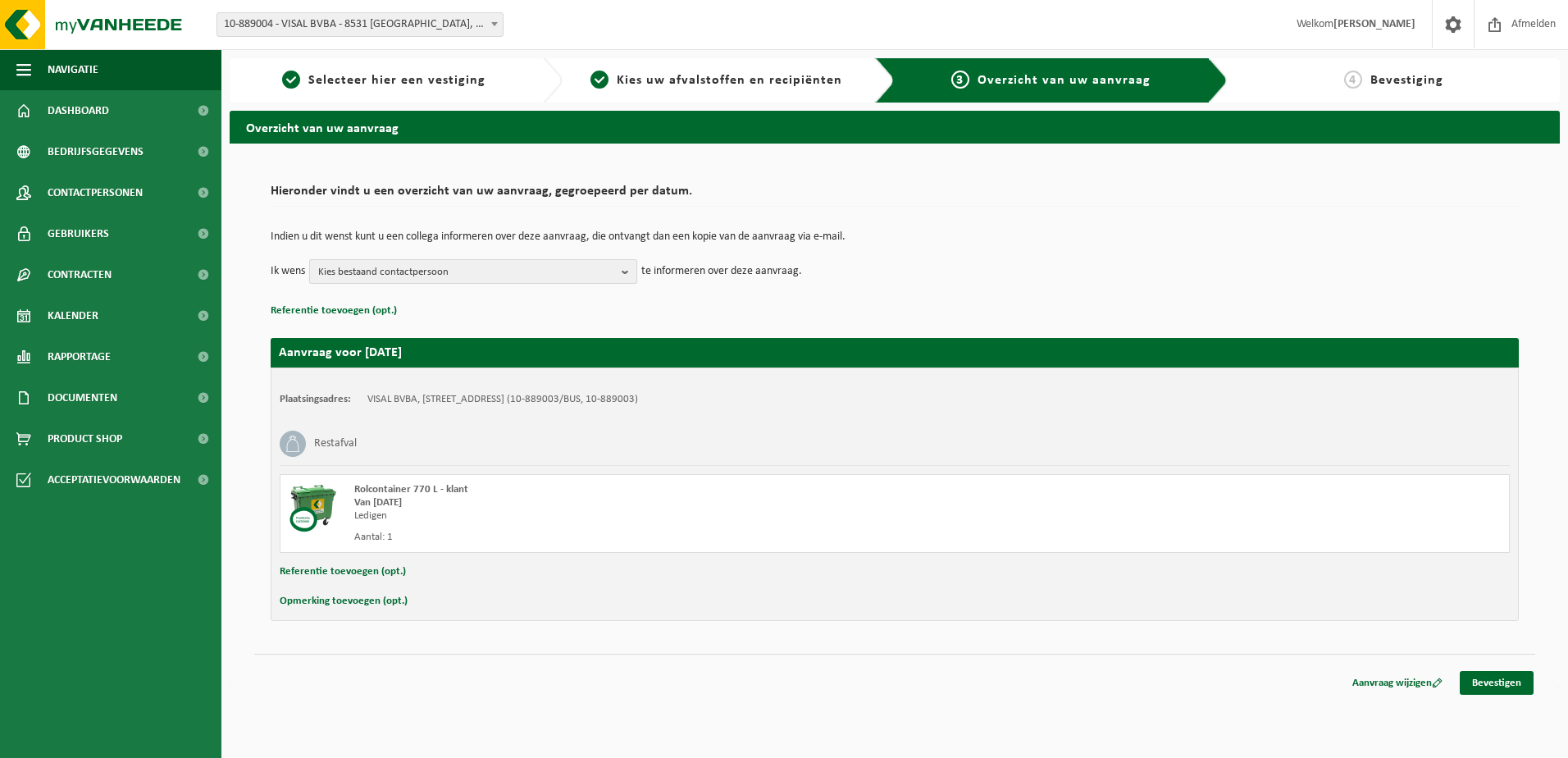
click at [523, 275] on span "Kies bestaand contactpersoon" at bounding box center [466, 272] width 297 height 24
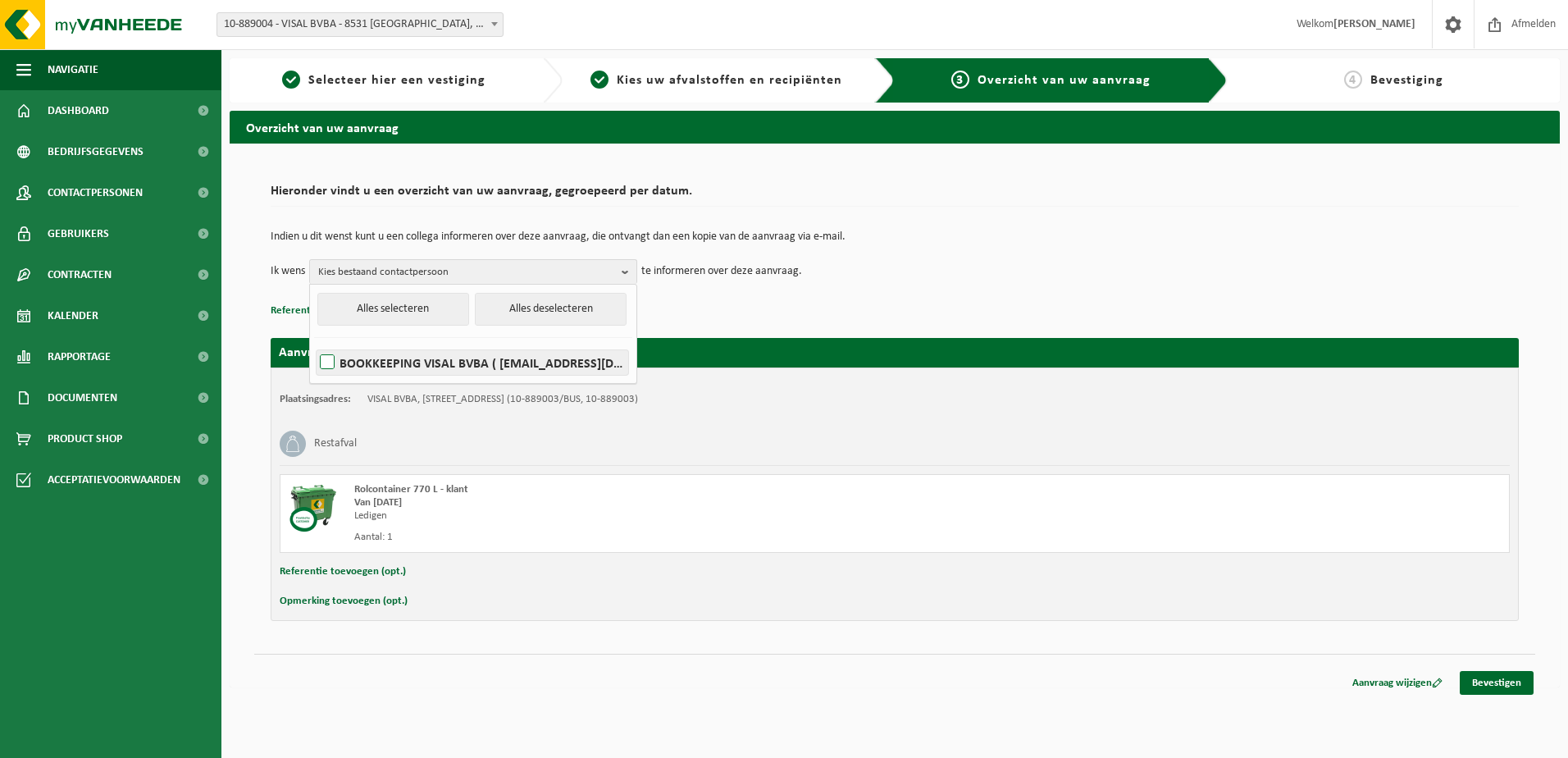
click at [333, 361] on label "BOOKKEEPING VISAL BVBA ( rvi@telenet.be )" at bounding box center [471, 362] width 312 height 24
click at [314, 342] on input "BOOKKEEPING VISAL BVBA ( rvi@telenet.be )" at bounding box center [313, 341] width 1 height 1
checkbox input "true"
click at [1140, 277] on td "Ik wens BOOKKEEPING VISAL BVBA Alles selecteren Alles deselecteren BOOKKEEPING …" at bounding box center [894, 272] width 1248 height 24
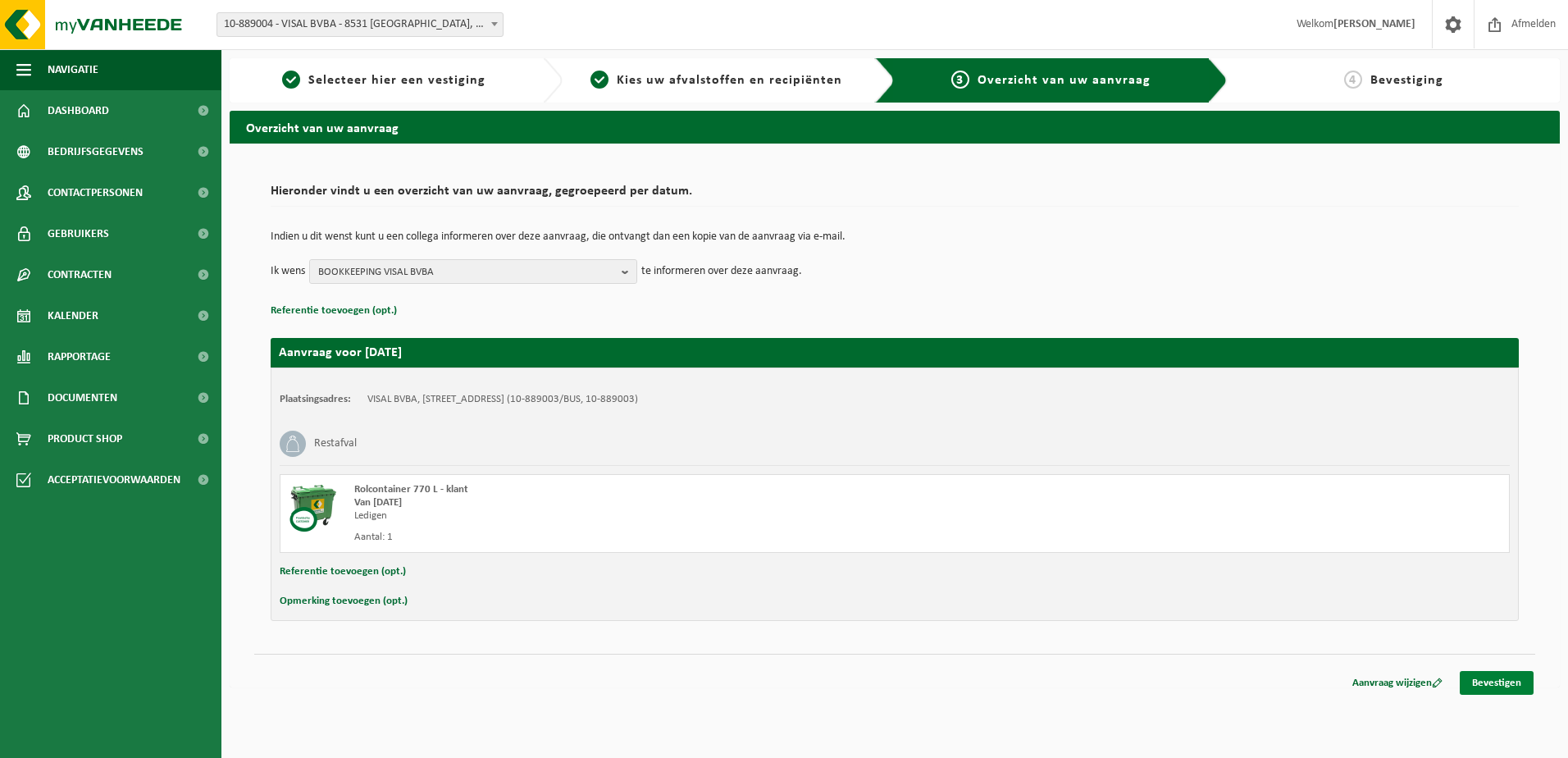
click at [1507, 685] on link "Bevestigen" at bounding box center [1496, 682] width 74 height 24
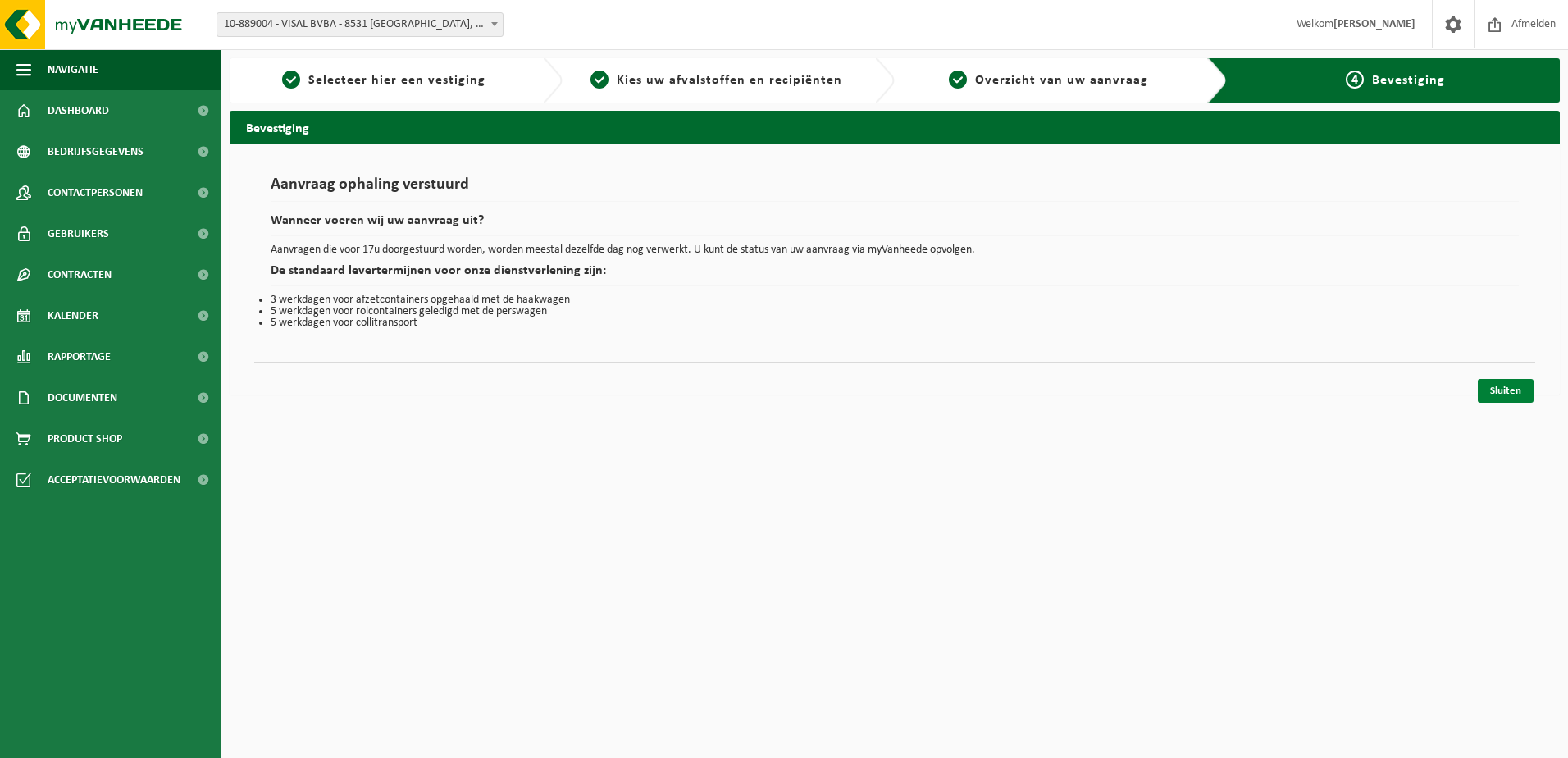
click at [1489, 388] on link "Sluiten" at bounding box center [1505, 390] width 56 height 24
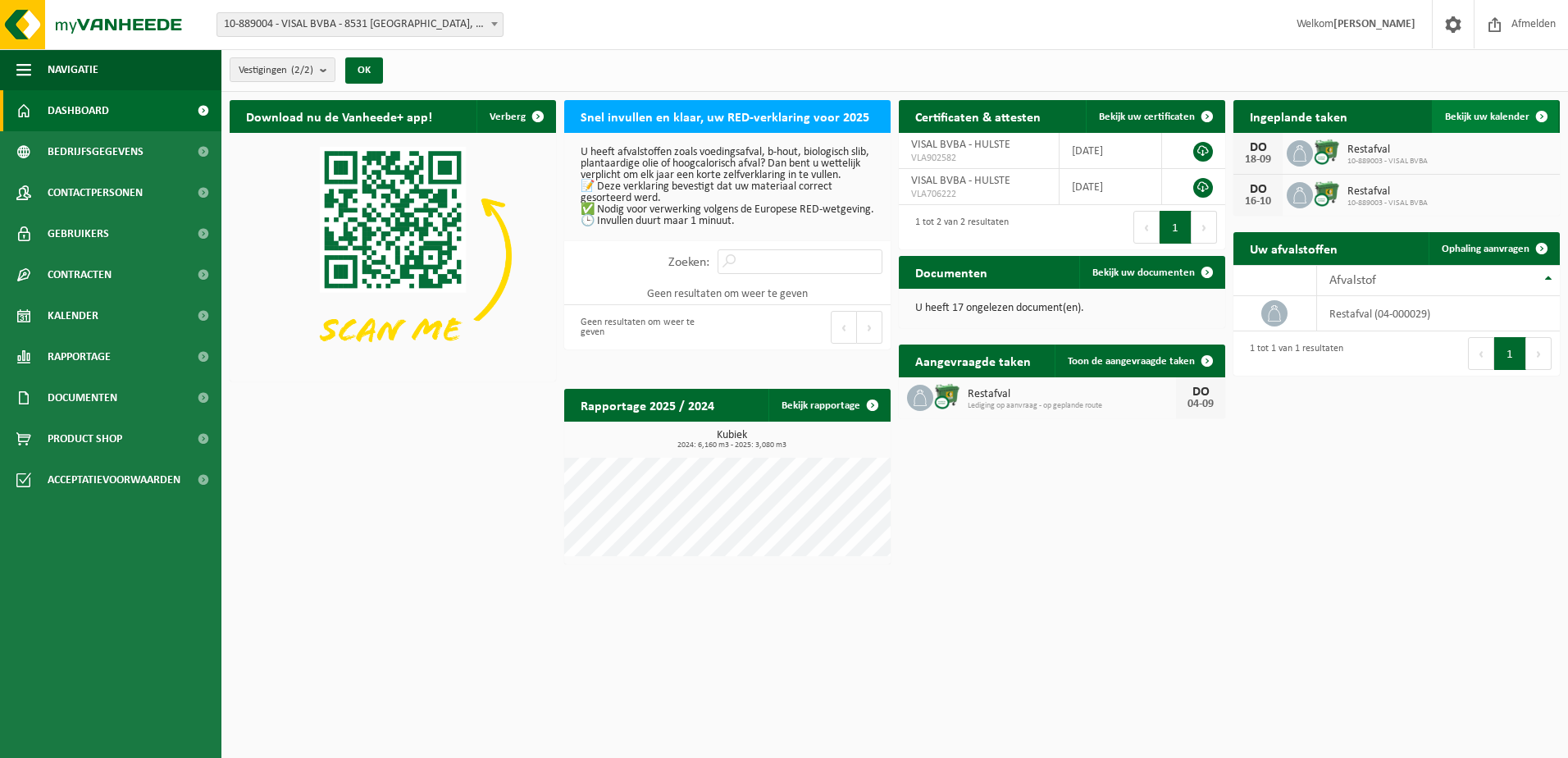
click at [1474, 115] on span "Bekijk uw kalender" at bounding box center [1487, 117] width 85 height 10
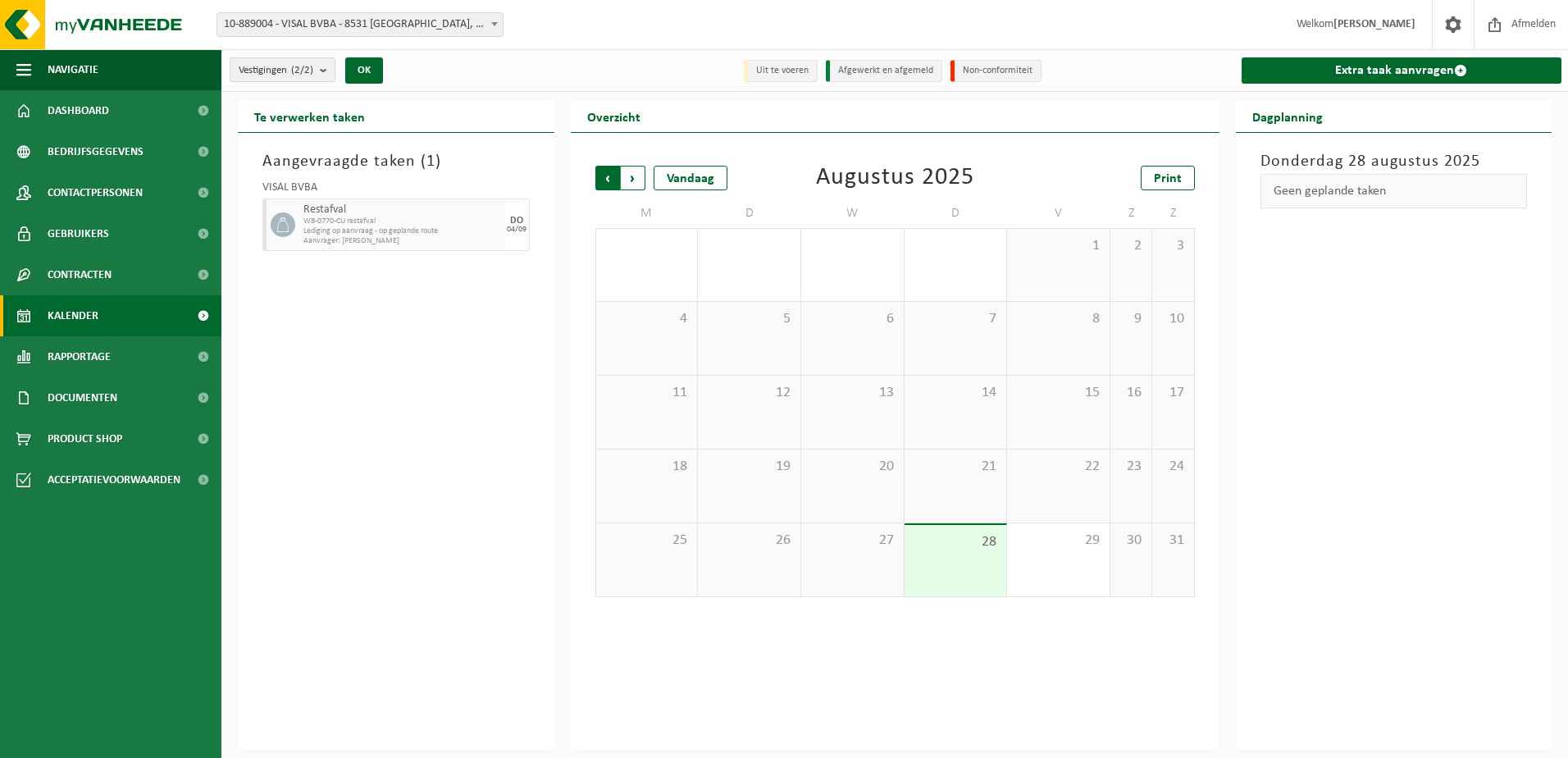
click at [639, 177] on span "Volgende" at bounding box center [633, 178] width 24 height 24
click at [987, 418] on div at bounding box center [987, 429] width 22 height 22
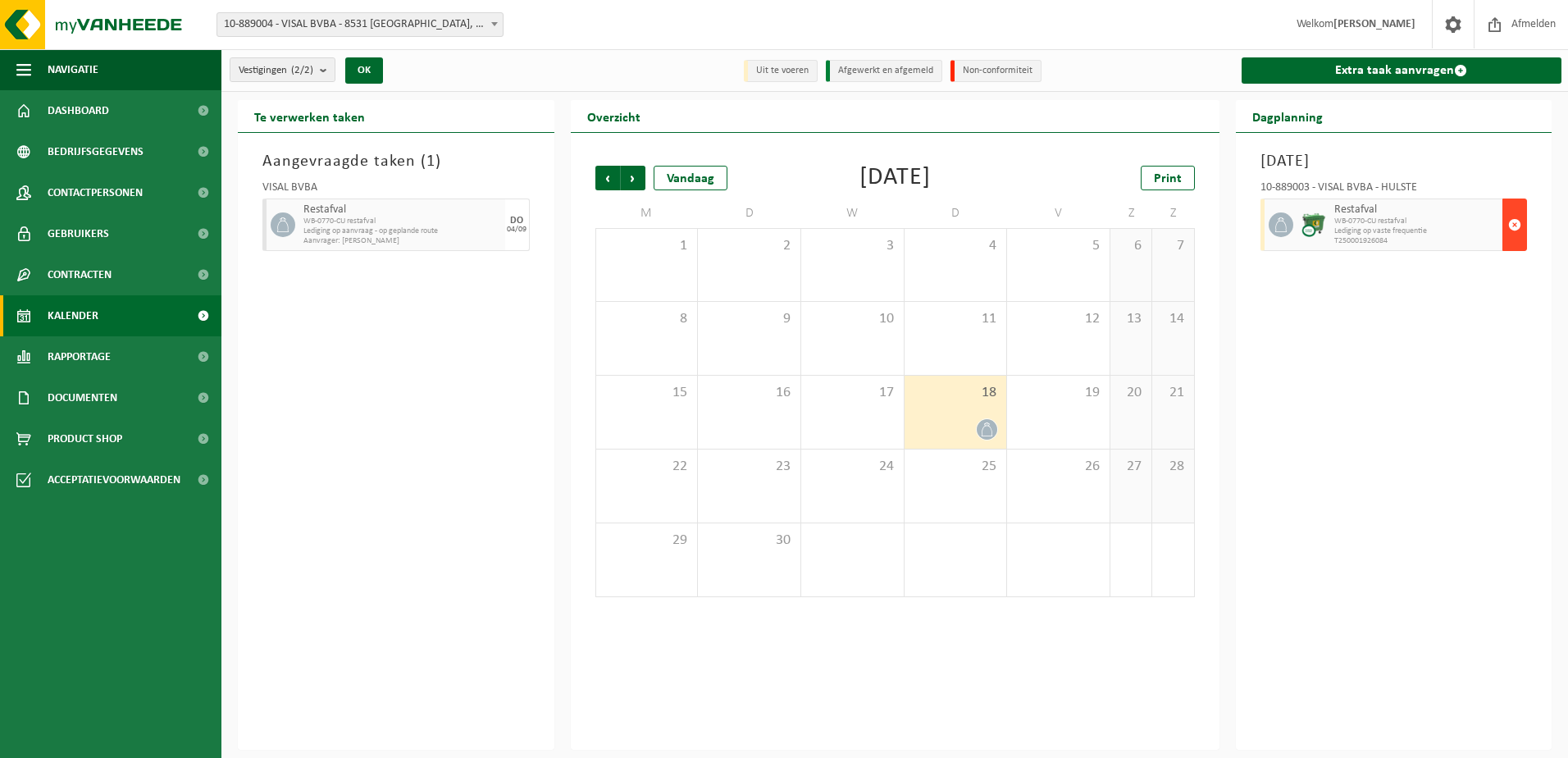
click at [1507, 219] on button "button" at bounding box center [1514, 224] width 24 height 52
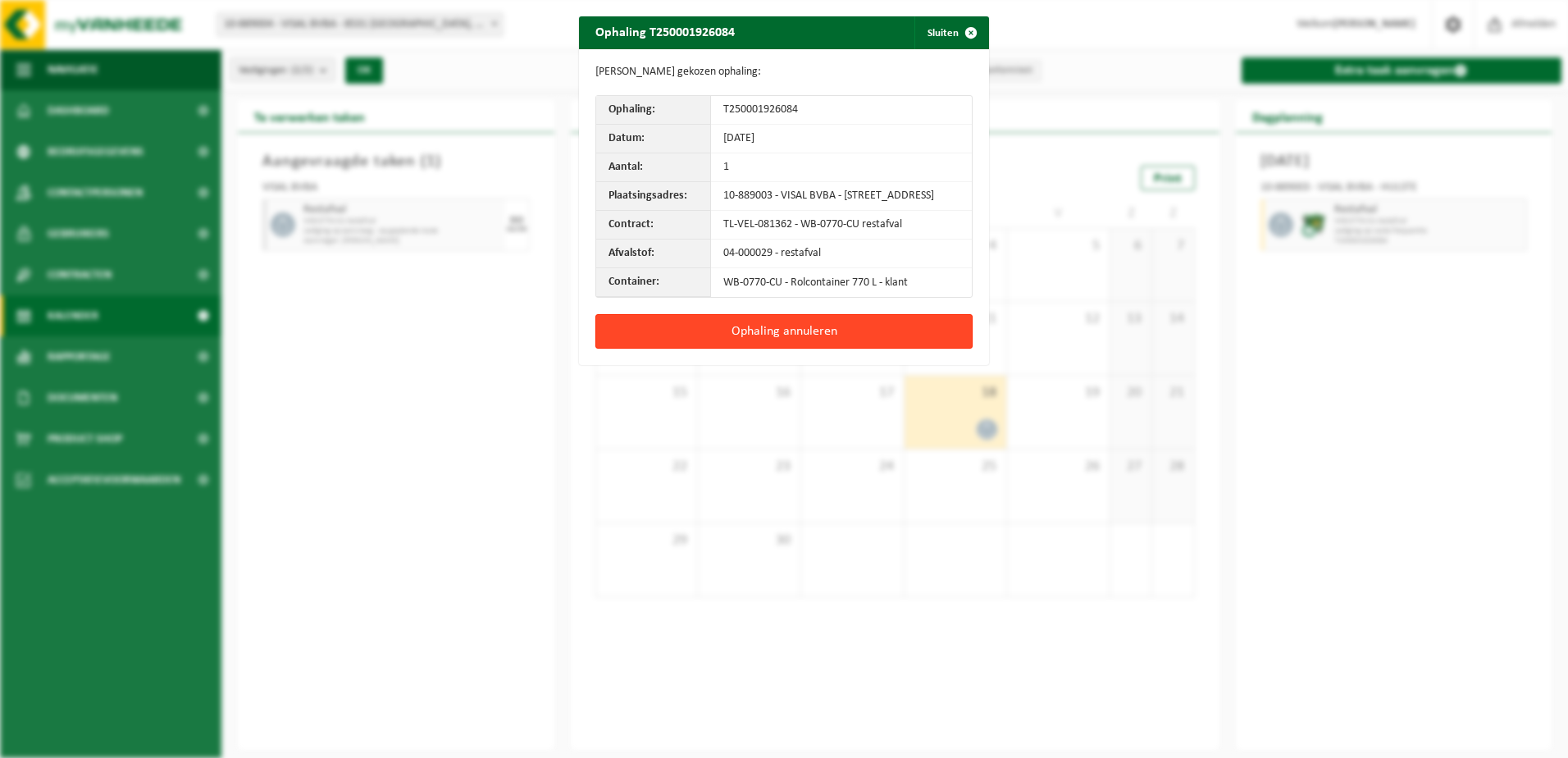
click at [815, 336] on button "Ophaling annuleren" at bounding box center [784, 331] width 377 height 34
